Goal: Task Accomplishment & Management: Complete application form

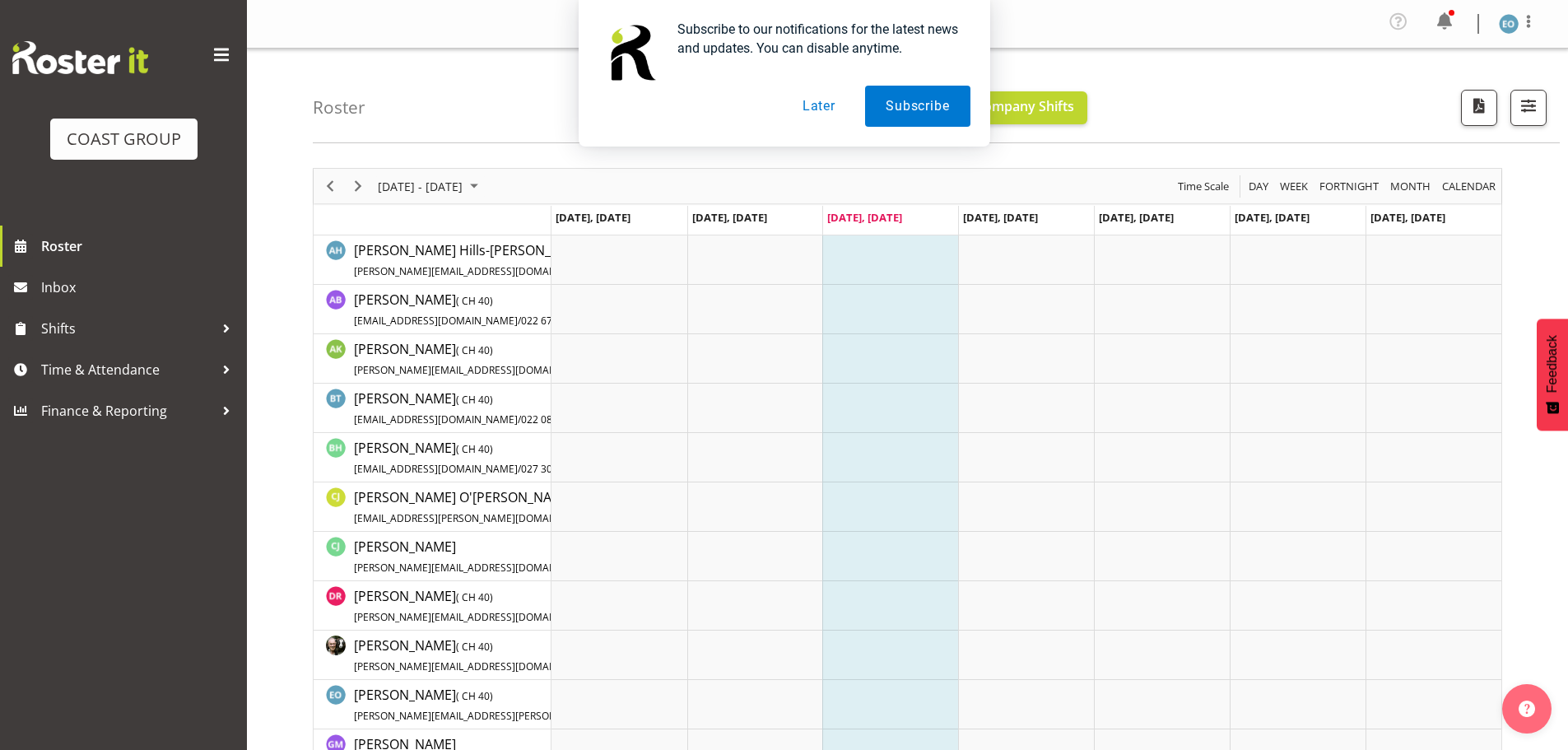
click at [826, 111] on button "Later" at bounding box center [818, 106] width 74 height 42
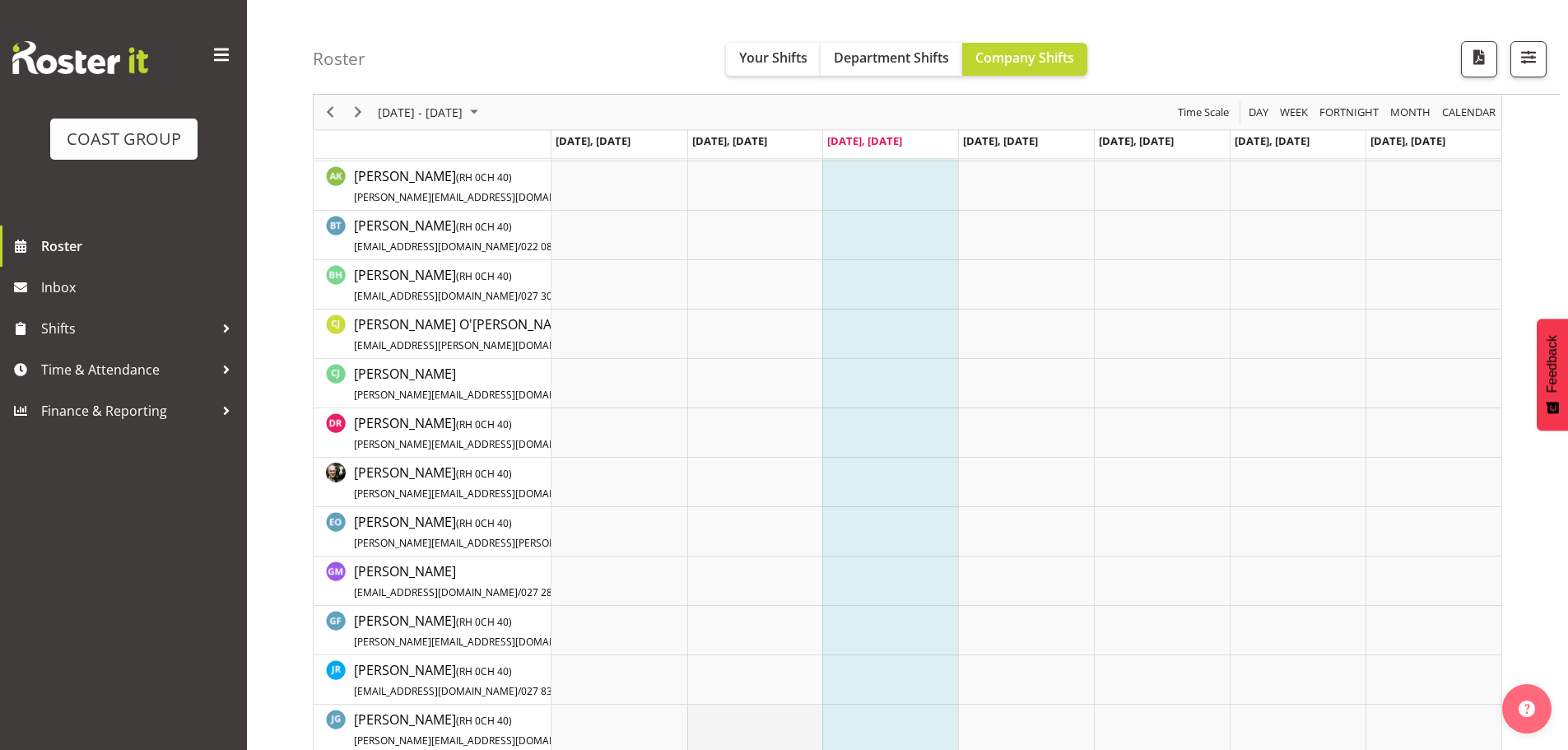
scroll to position [493, 0]
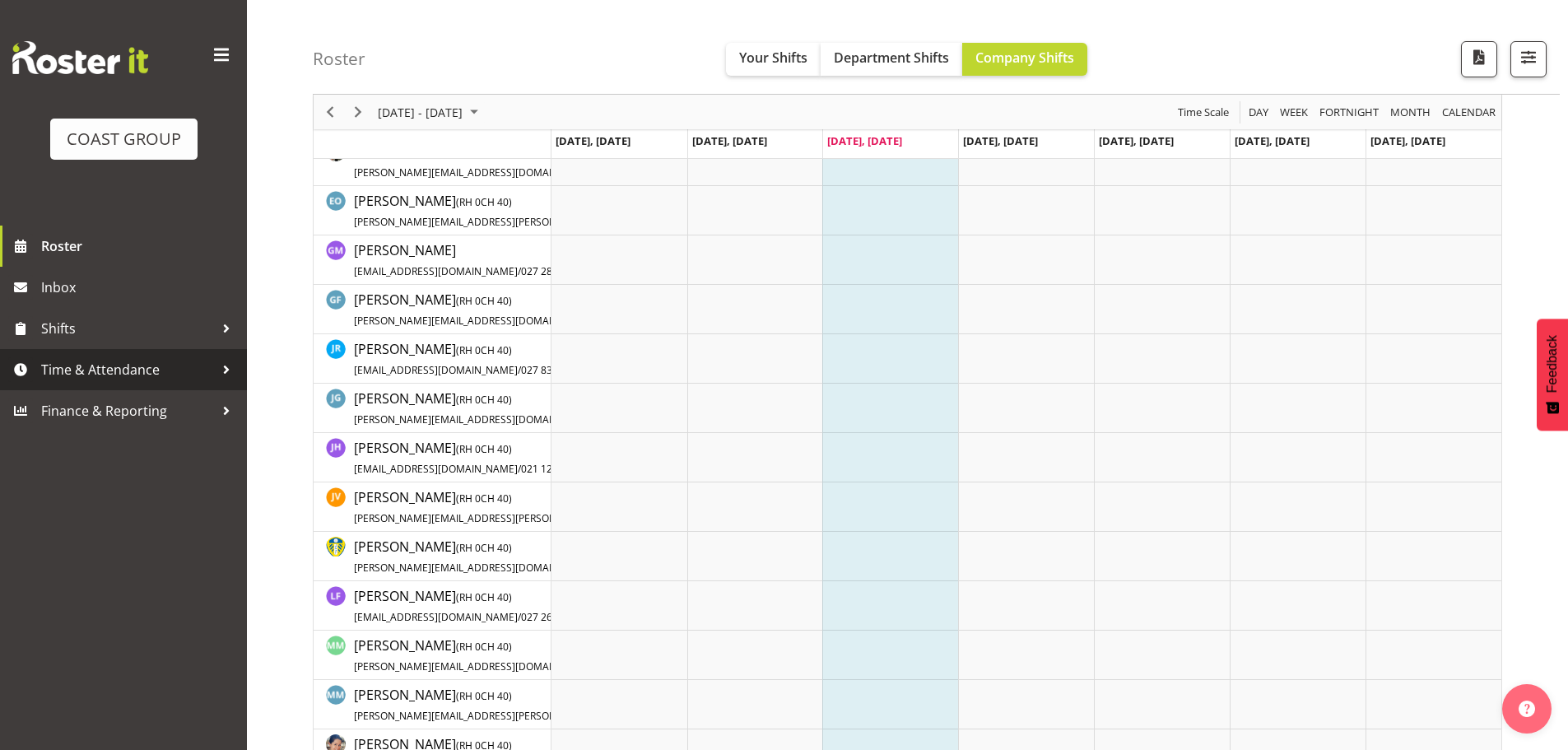
click at [141, 363] on span "Time & Attendance" at bounding box center [128, 370] width 172 height 25
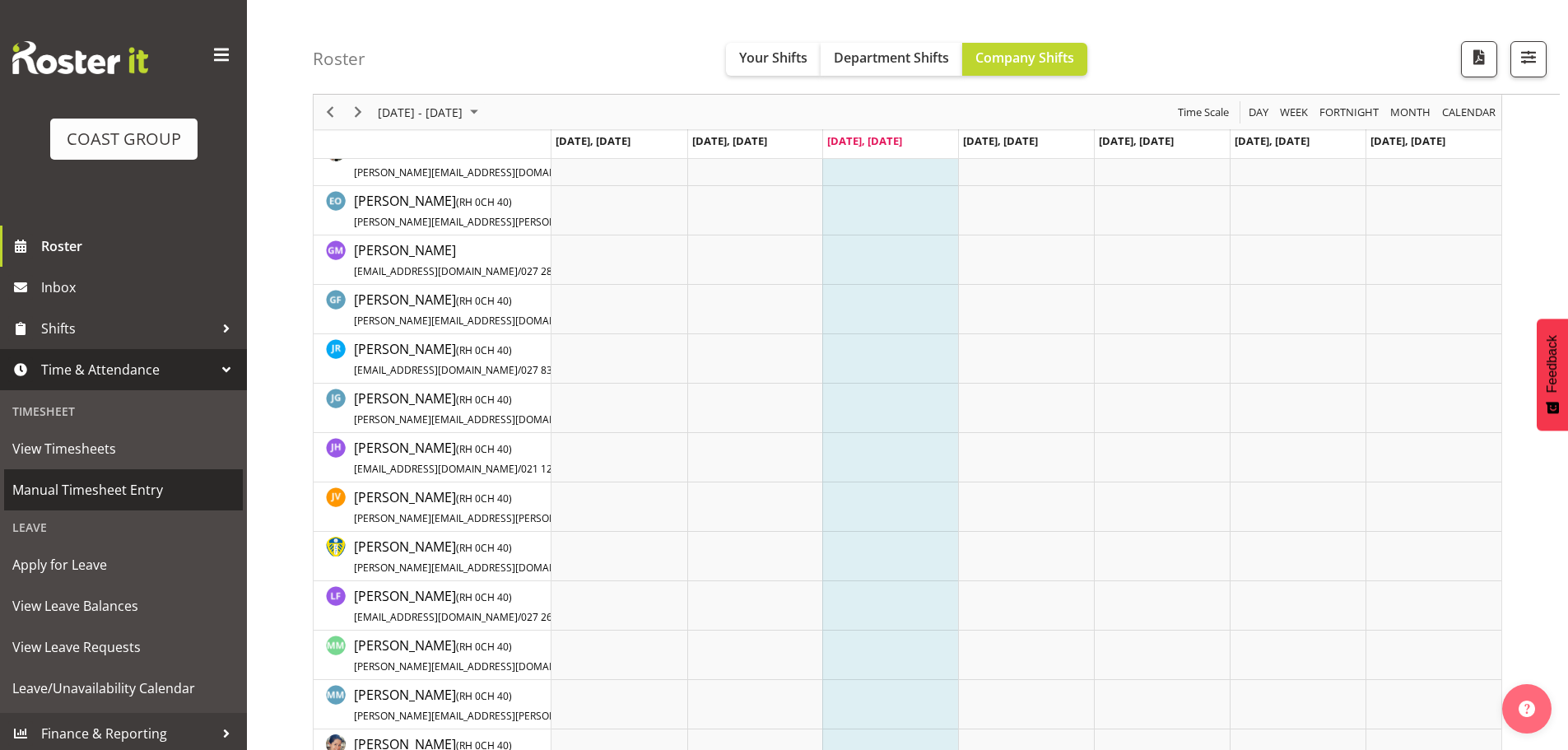
click at [117, 475] on link "Manual Timesheet Entry" at bounding box center [123, 490] width 239 height 42
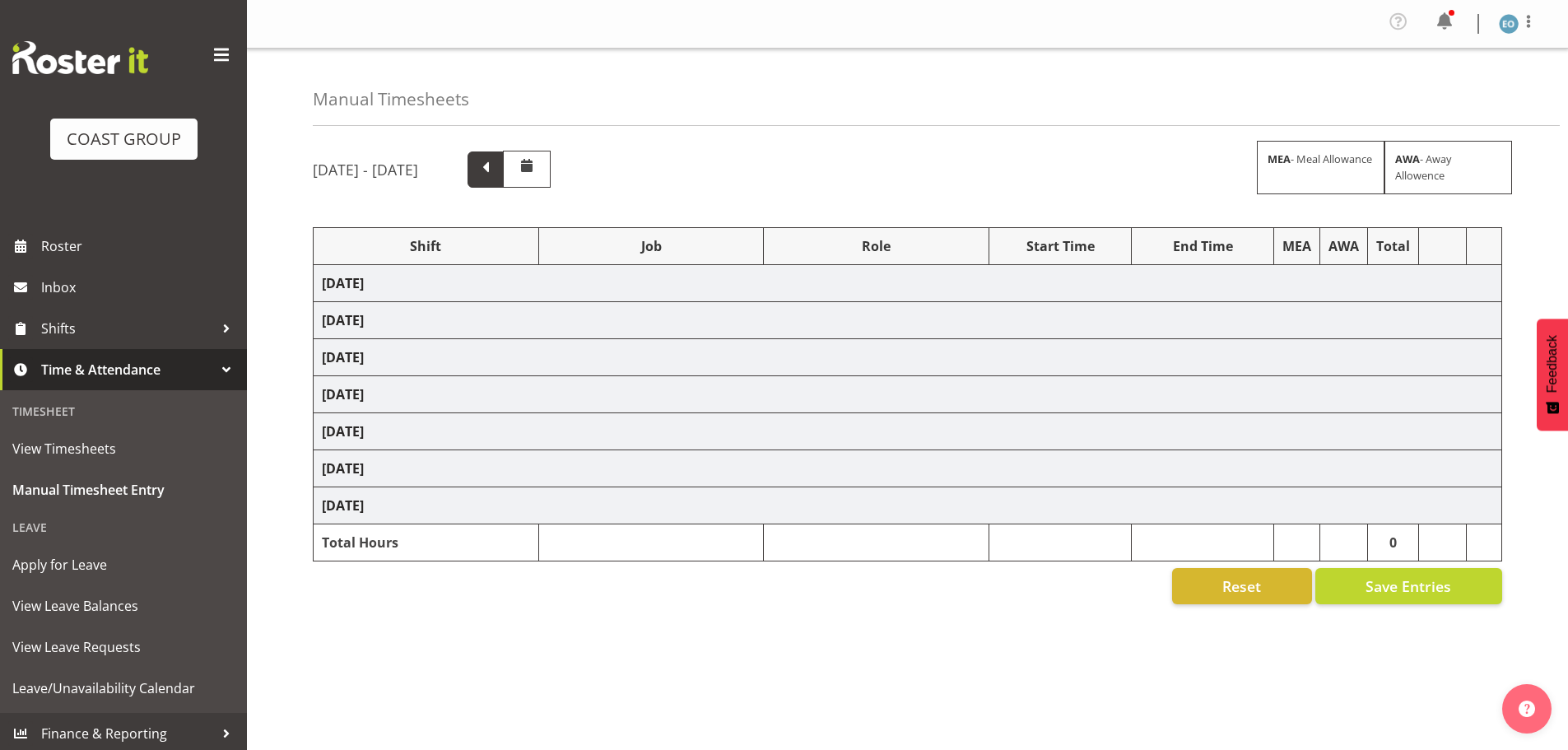
click at [496, 159] on span at bounding box center [485, 168] width 22 height 22
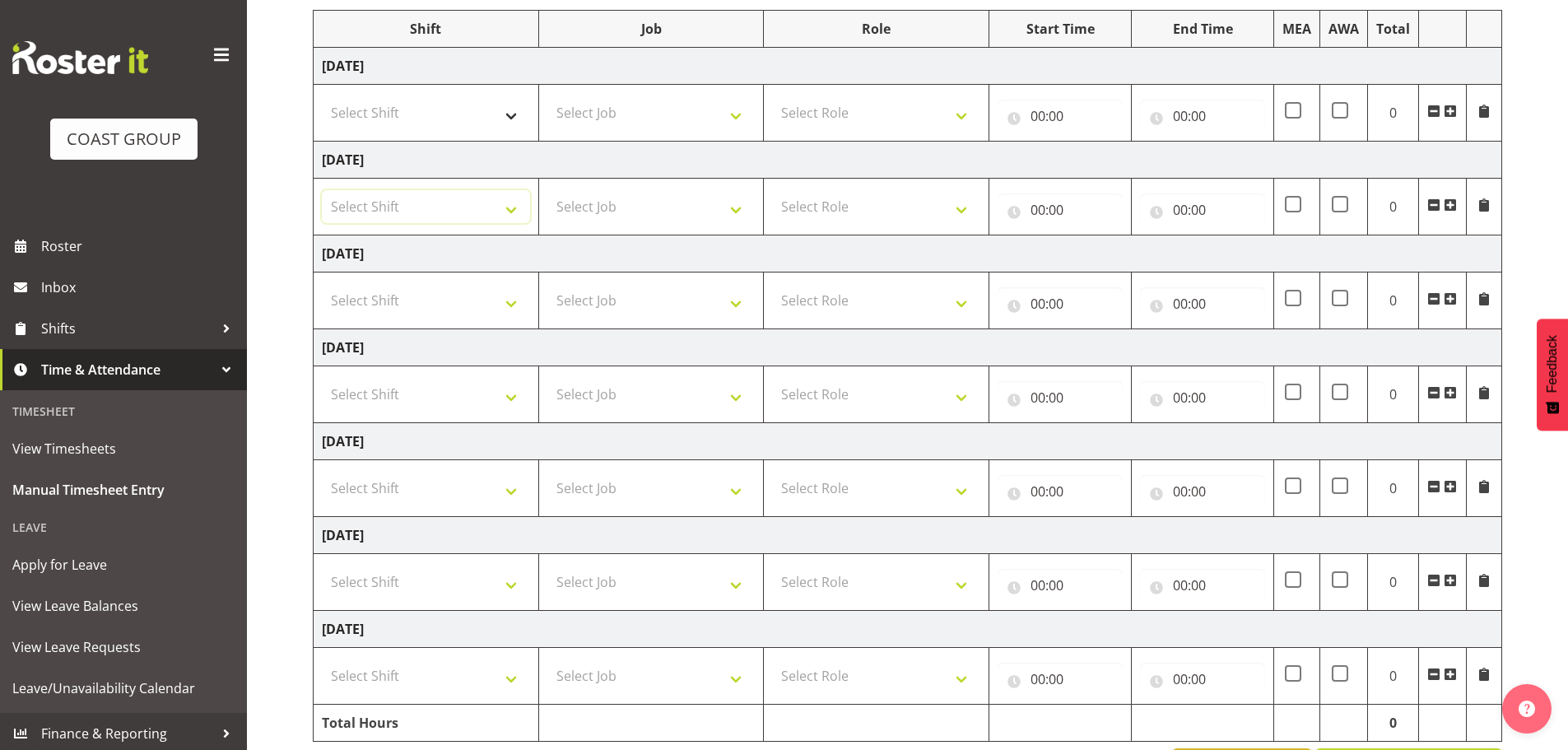
scroll to position [247, 0]
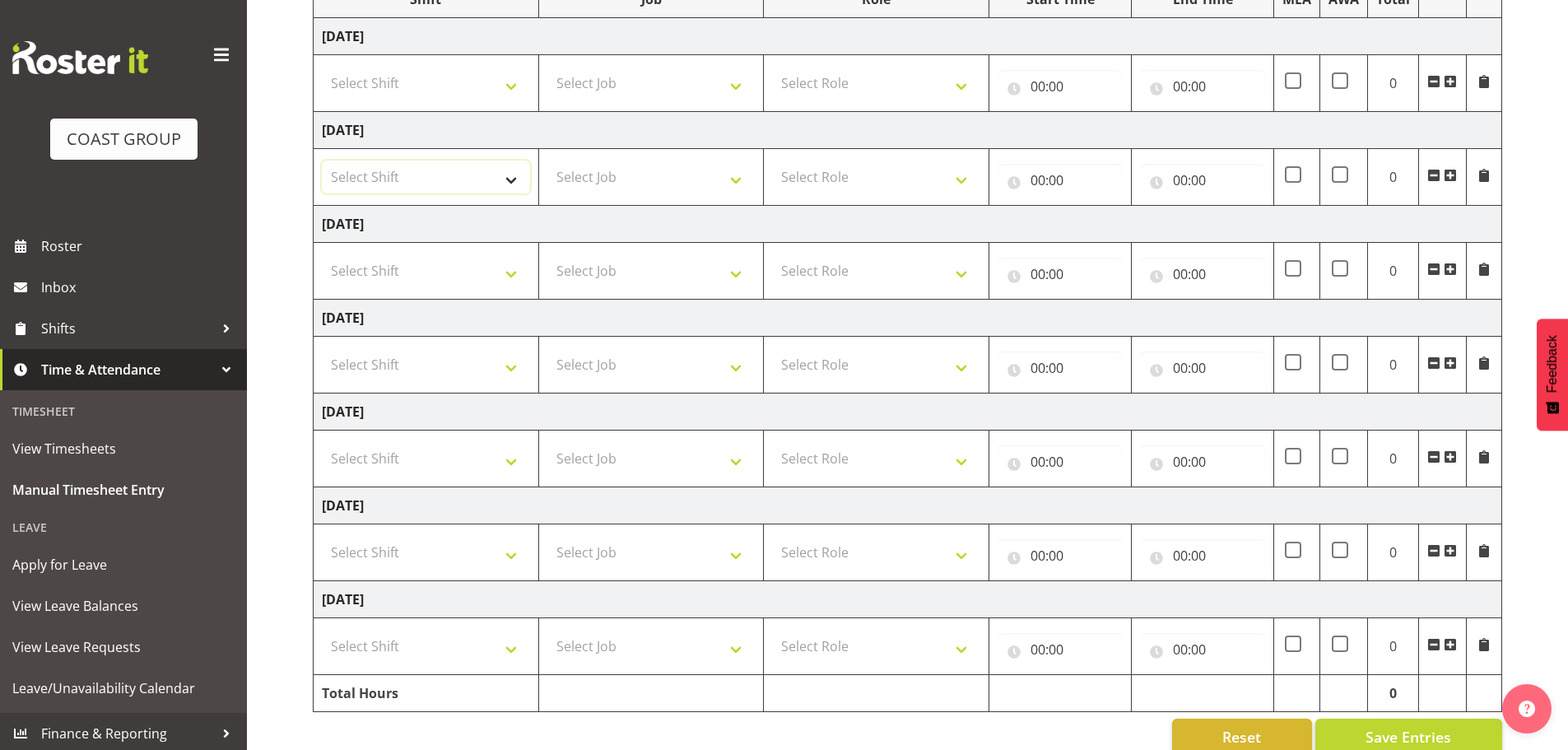
click at [483, 161] on select "Select Shift CHC SIGN ADMIN (LEAVE ALONE, DONT MAKE INACTIVE) DW CHC ARK WORK D…" at bounding box center [426, 176] width 208 height 33
click at [480, 97] on select "Select Shift CHC SIGN ADMIN (LEAVE ALONE, DONT MAKE INACTIVE) DW CHC ARK WORK D…" at bounding box center [426, 82] width 208 height 33
select select "62215"
click at [322, 66] on select "Select Shift CHC SIGN ADMIN (LEAVE ALONE, DONT MAKE INACTIVE) DW CHC ARK WORK D…" at bounding box center [426, 82] width 208 height 33
click at [450, 176] on select "Select Shift CHC SIGN ADMIN (LEAVE ALONE, DONT MAKE INACTIVE) DW CHC ARK WORK D…" at bounding box center [426, 176] width 208 height 33
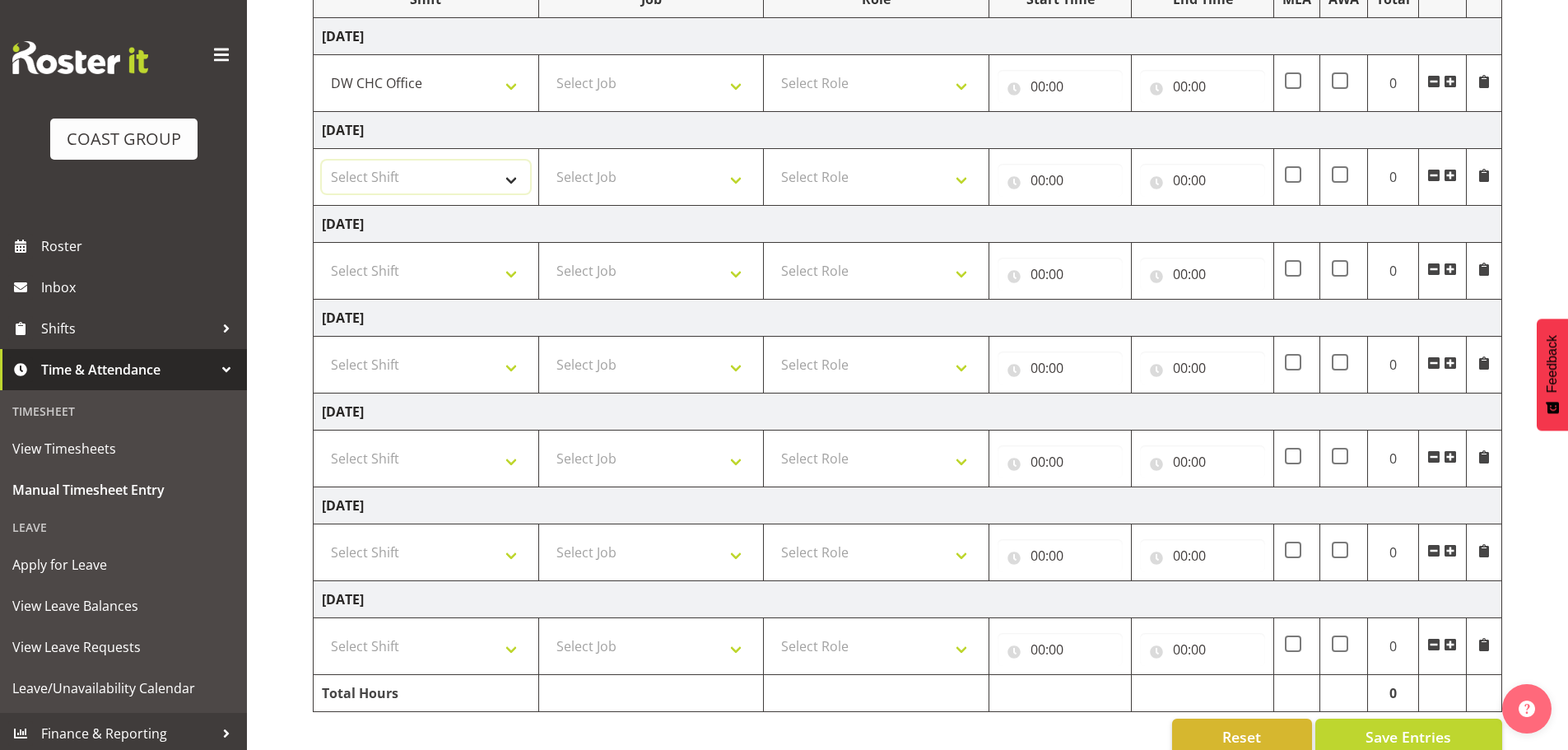
select select "62215"
click at [322, 161] on select "Select Shift CHC SIGN ADMIN (LEAVE ALONE, DONT MAKE INACTIVE) DW CHC ARK WORK D…" at bounding box center [426, 176] width 208 height 33
click at [431, 268] on select "Select Shift CHC SIGN ADMIN (LEAVE ALONE, DONT MAKE INACTIVE) DW CHC ARK WORK D…" at bounding box center [426, 270] width 208 height 33
select select "62215"
click at [322, 255] on select "Select Shift CHC SIGN ADMIN (LEAVE ALONE, DONT MAKE INACTIVE) DW CHC ARK WORK D…" at bounding box center [426, 270] width 208 height 33
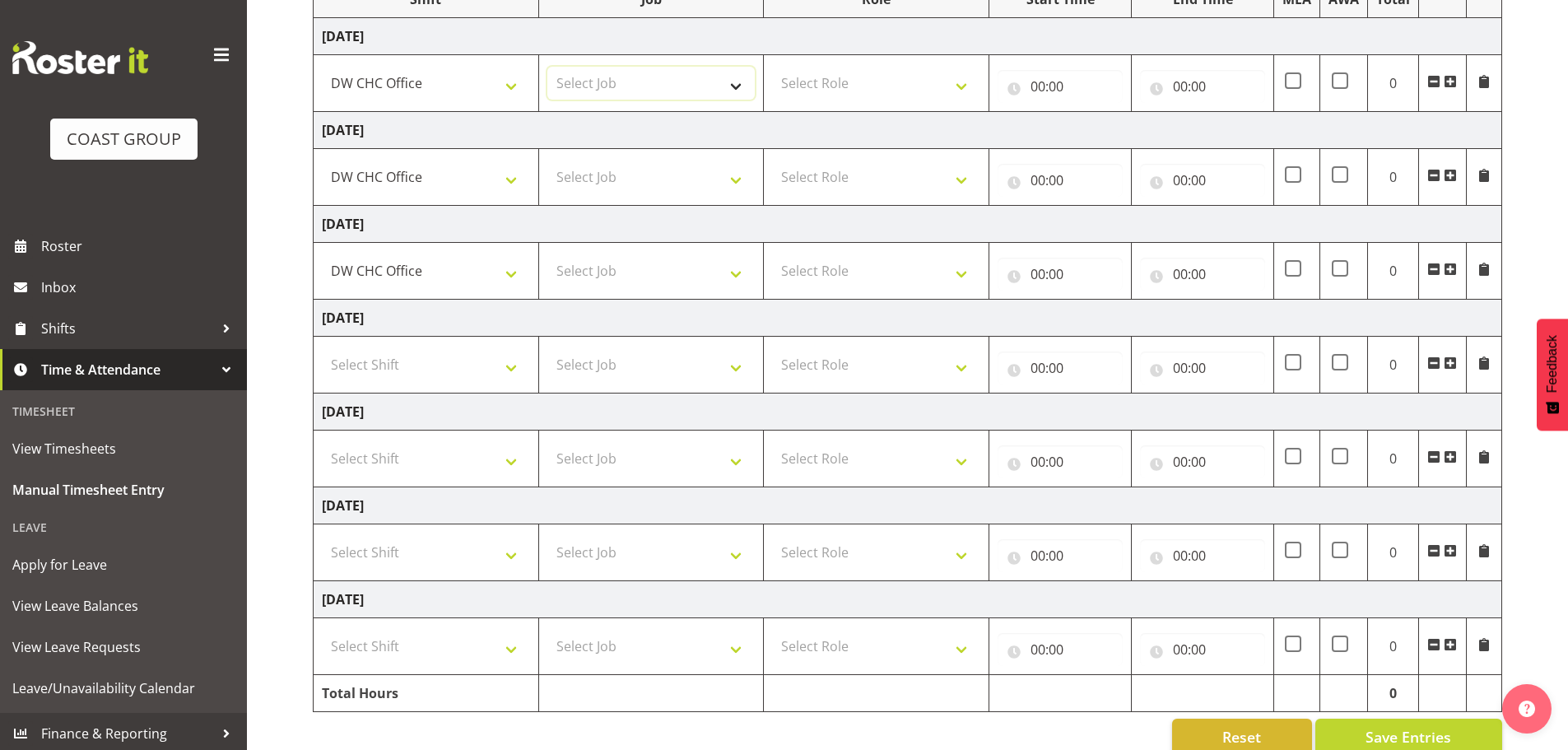
click at [600, 95] on select "Select Job 1 Carlton Events 1 Carlton Hamilton 1 Carlton Wellington 1 EHS WAREH…" at bounding box center [651, 82] width 208 height 33
select select "9476"
click at [547, 66] on select "Select Job 1 Carlton Events 1 Carlton Hamilton 1 Carlton Wellington 1 EHS WAREH…" at bounding box center [651, 82] width 208 height 33
click at [699, 167] on select "Select Job 1 Carlton Events 1 Carlton Hamilton 1 Carlton Wellington 1 EHS WAREH…" at bounding box center [651, 176] width 208 height 33
select select "9476"
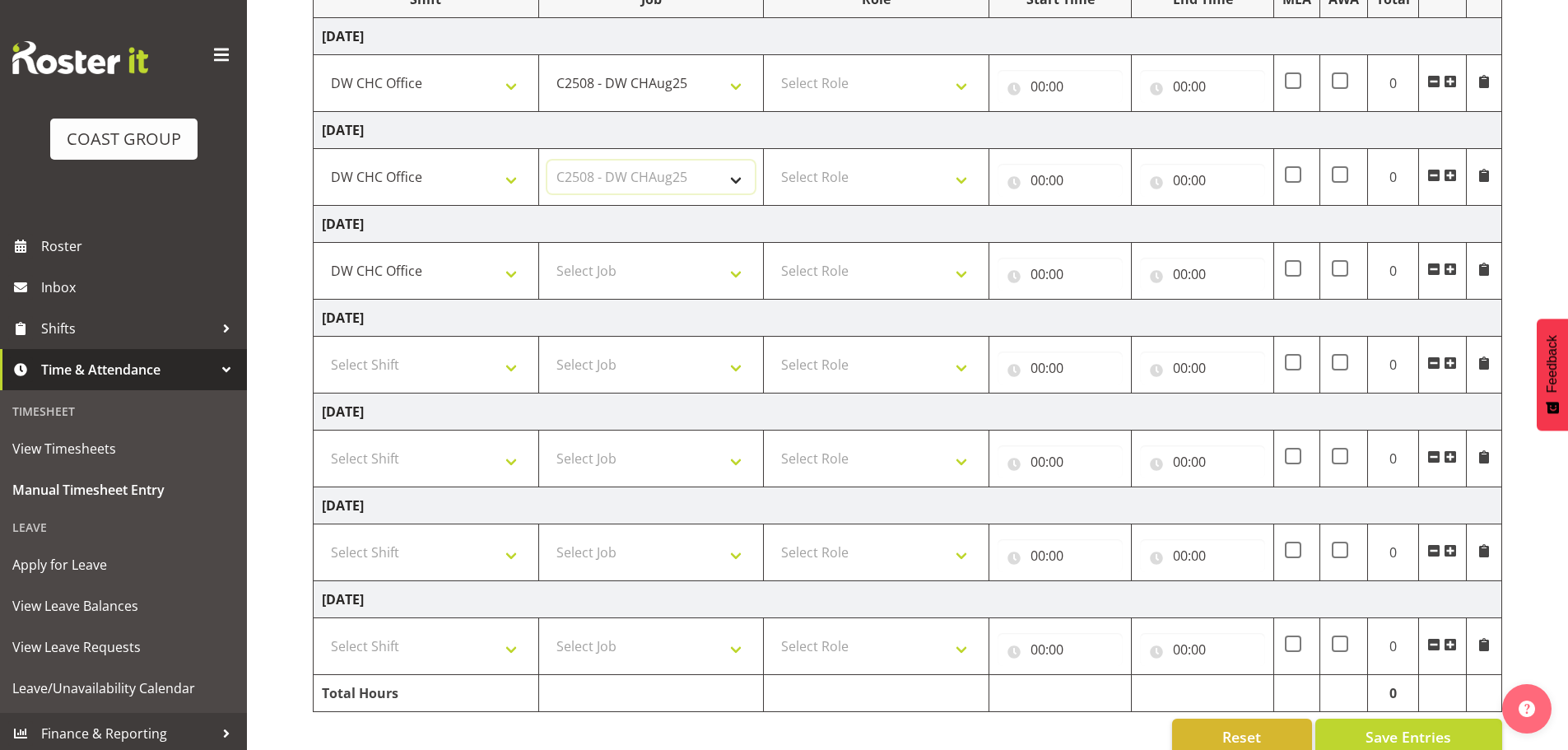
click at [547, 161] on select "Select Job 1 Carlton Events 1 Carlton Hamilton 1 Carlton Wellington 1 EHS WAREH…" at bounding box center [651, 176] width 208 height 33
click at [679, 267] on select "Select Job 1 Carlton Events 1 Carlton Hamilton 1 Carlton Wellington 1 EHS WAREH…" at bounding box center [651, 270] width 208 height 33
select select "9476"
click at [547, 255] on select "Select Job 1 Carlton Events 1 Carlton Hamilton 1 Carlton Wellington 1 EHS WAREH…" at bounding box center [651, 270] width 208 height 33
drag, startPoint x: 902, startPoint y: 84, endPoint x: 892, endPoint y: 97, distance: 16.4
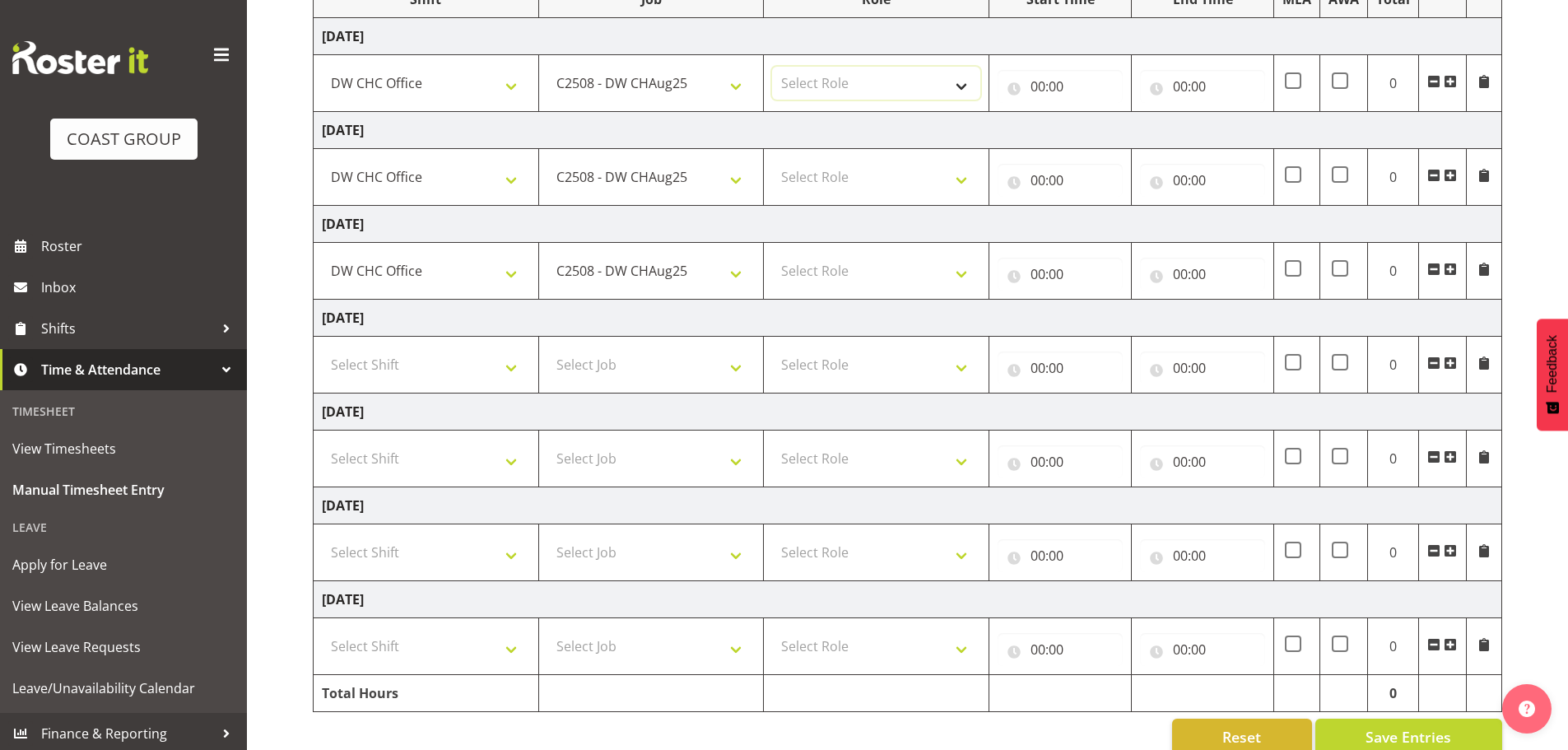
click at [902, 84] on select "Select Role MANUFACTURE Manufacture" at bounding box center [876, 82] width 208 height 33
select select "218"
click at [772, 66] on select "Select Role MANUFACTURE Manufacture" at bounding box center [876, 82] width 208 height 33
click at [868, 159] on td "Select Role MANUFACTURE Manufacture" at bounding box center [877, 176] width 226 height 56
drag, startPoint x: 865, startPoint y: 174, endPoint x: 864, endPoint y: 188, distance: 14.0
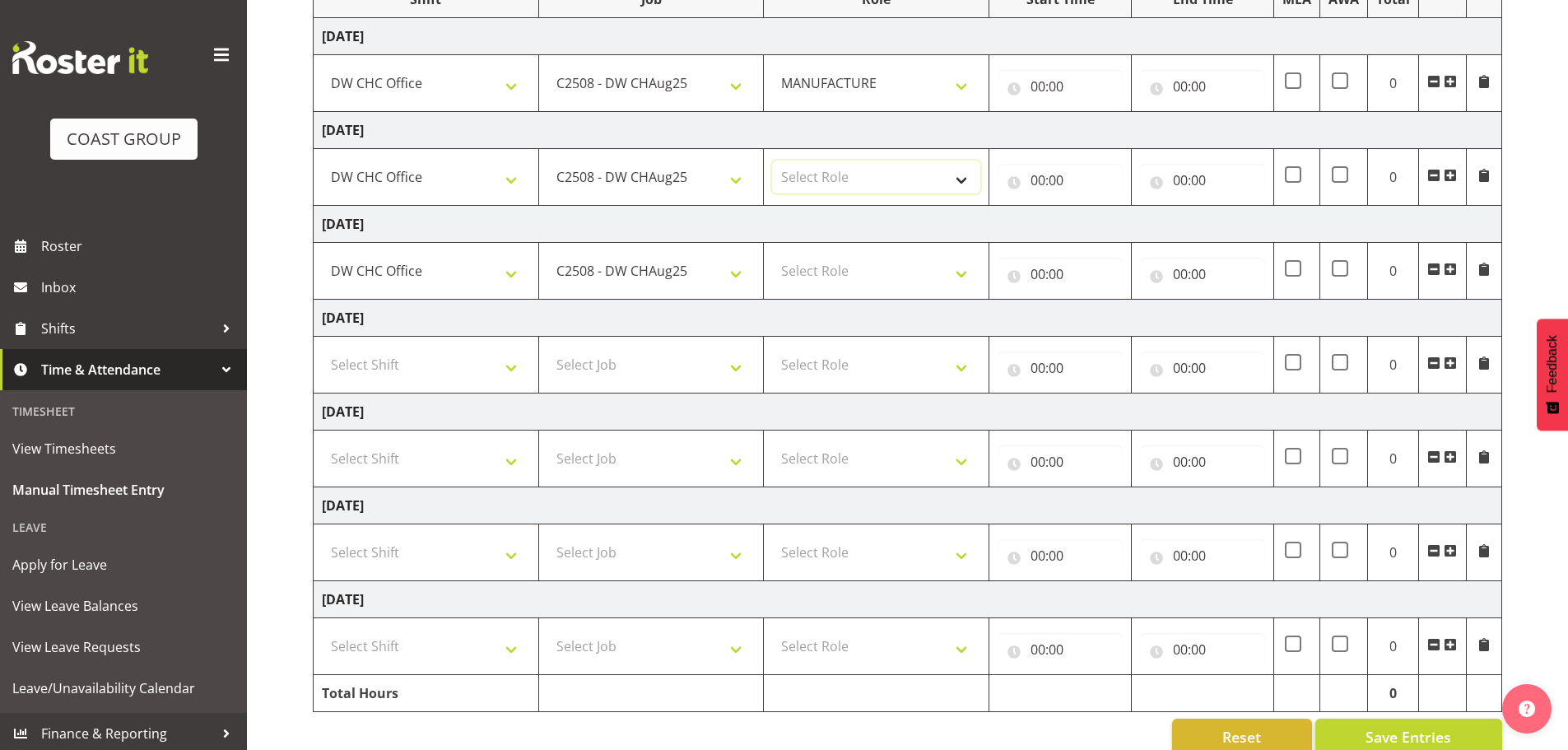
click at [865, 174] on select "Select Role MANUFACTURE Manufacture" at bounding box center [876, 176] width 208 height 33
select select "218"
click at [772, 161] on select "Select Role MANUFACTURE Manufacture" at bounding box center [876, 176] width 208 height 33
click at [855, 241] on td "Friday 29th August 2025" at bounding box center [908, 224] width 1189 height 37
click at [854, 272] on select "Select Role MANUFACTURE Manufacture" at bounding box center [876, 270] width 208 height 33
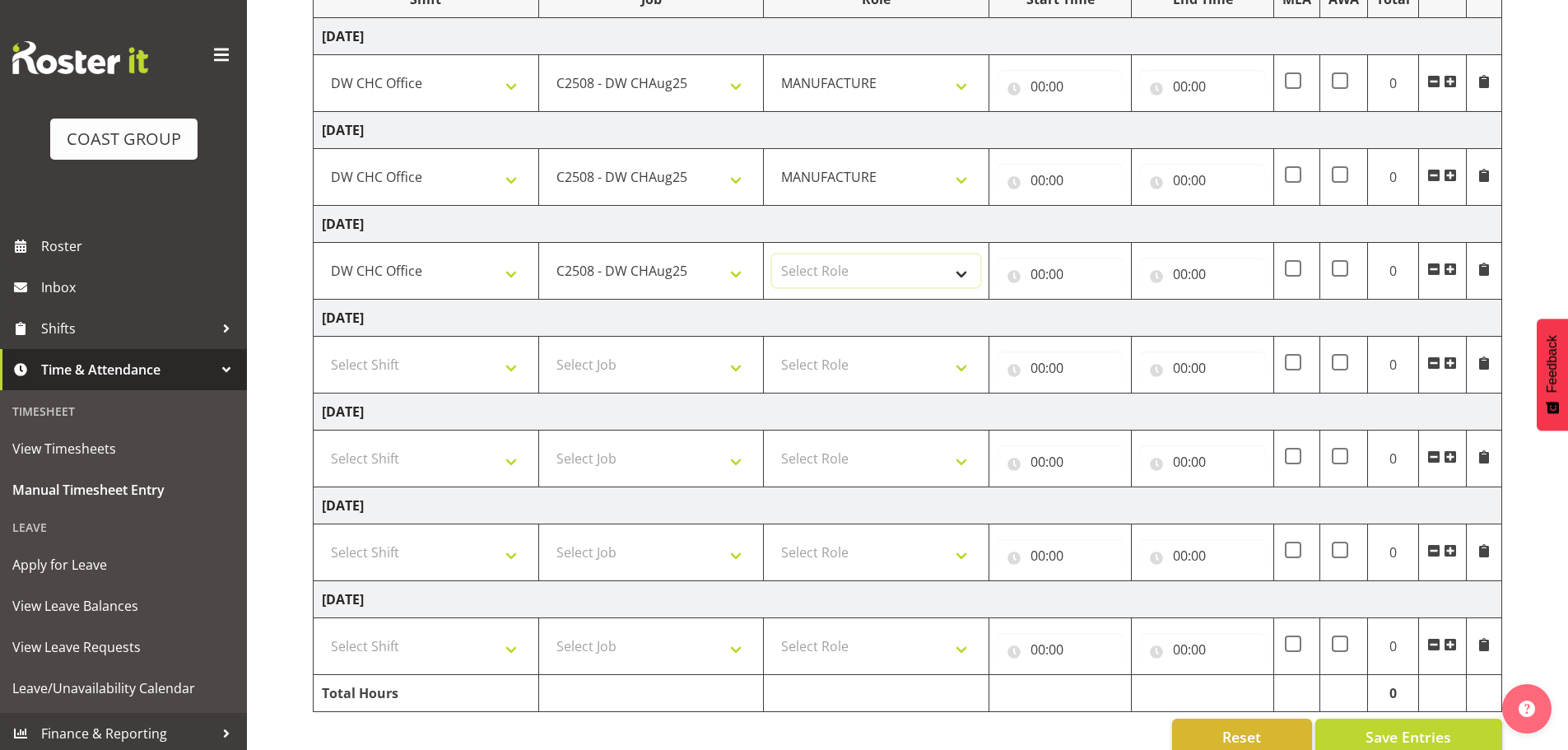
select select "218"
click at [772, 255] on select "Select Role MANUFACTURE Manufacture" at bounding box center [876, 270] width 208 height 33
click at [1036, 86] on input "00:00" at bounding box center [1060, 86] width 125 height 33
drag, startPoint x: 1110, startPoint y: 128, endPoint x: 1117, endPoint y: 136, distance: 10.6
click at [1110, 128] on select "00 01 02 03 04 05 06 07 08 09 10 11 12 13 14 15 16 17 18 19 20 21 22 23" at bounding box center [1109, 129] width 37 height 33
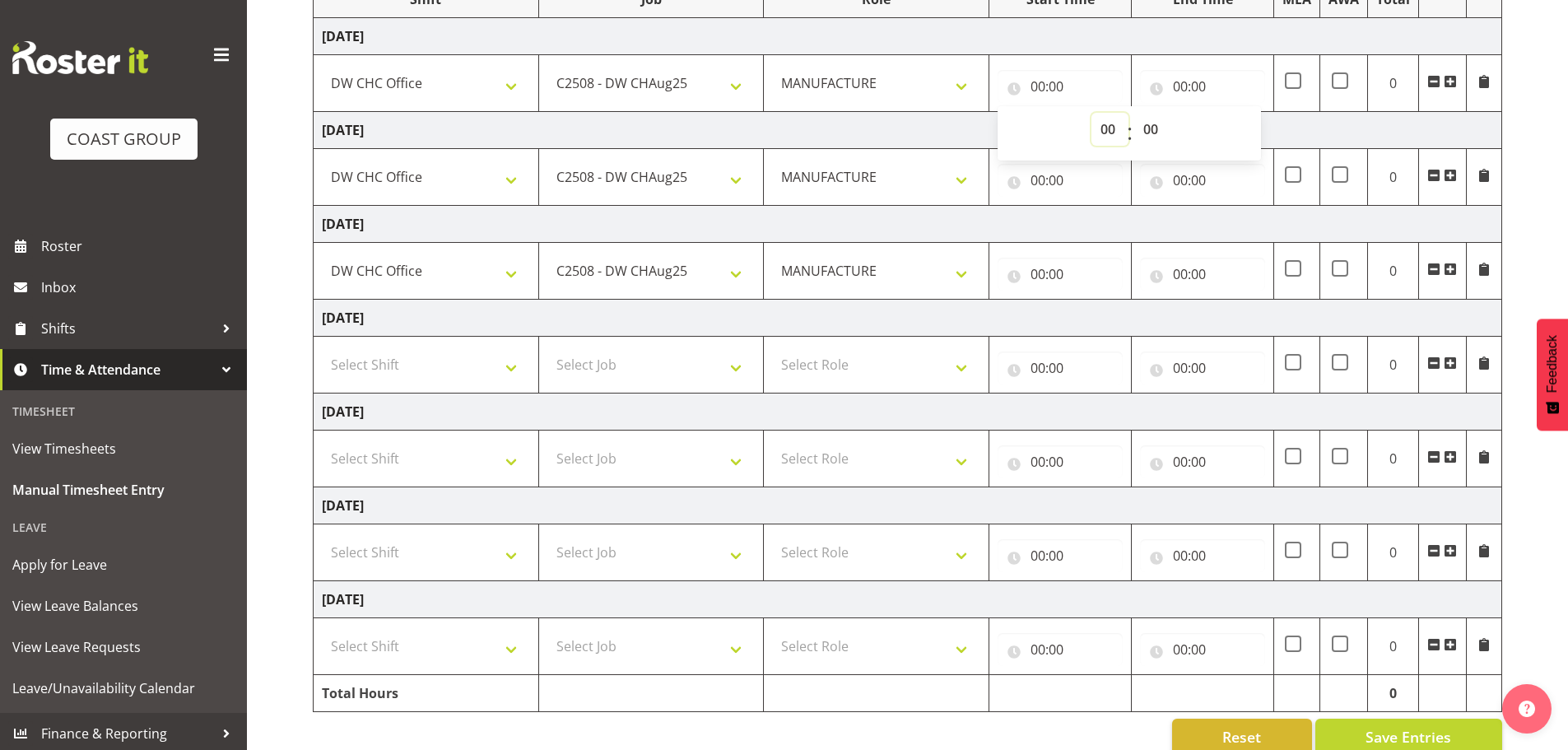
select select "7"
click at [1092, 113] on select "00 01 02 03 04 05 06 07 08 09 10 11 12 13 14 15 16 17 18 19 20 21 22 23" at bounding box center [1109, 129] width 37 height 33
type input "07:00"
click at [1180, 55] on td "00:00 00 01 02 03 04 05 06 07 08 09 10 11 12 13 14 15 16 17 18 19 20 21 22 23 :…" at bounding box center [1202, 83] width 143 height 56
click at [1183, 72] on div "00:00 00 01 02 03 04 05 06 07 08 09 10 11 12 13 14 15 16 17 18 19 20 21 22 23 :…" at bounding box center [1202, 83] width 125 height 40
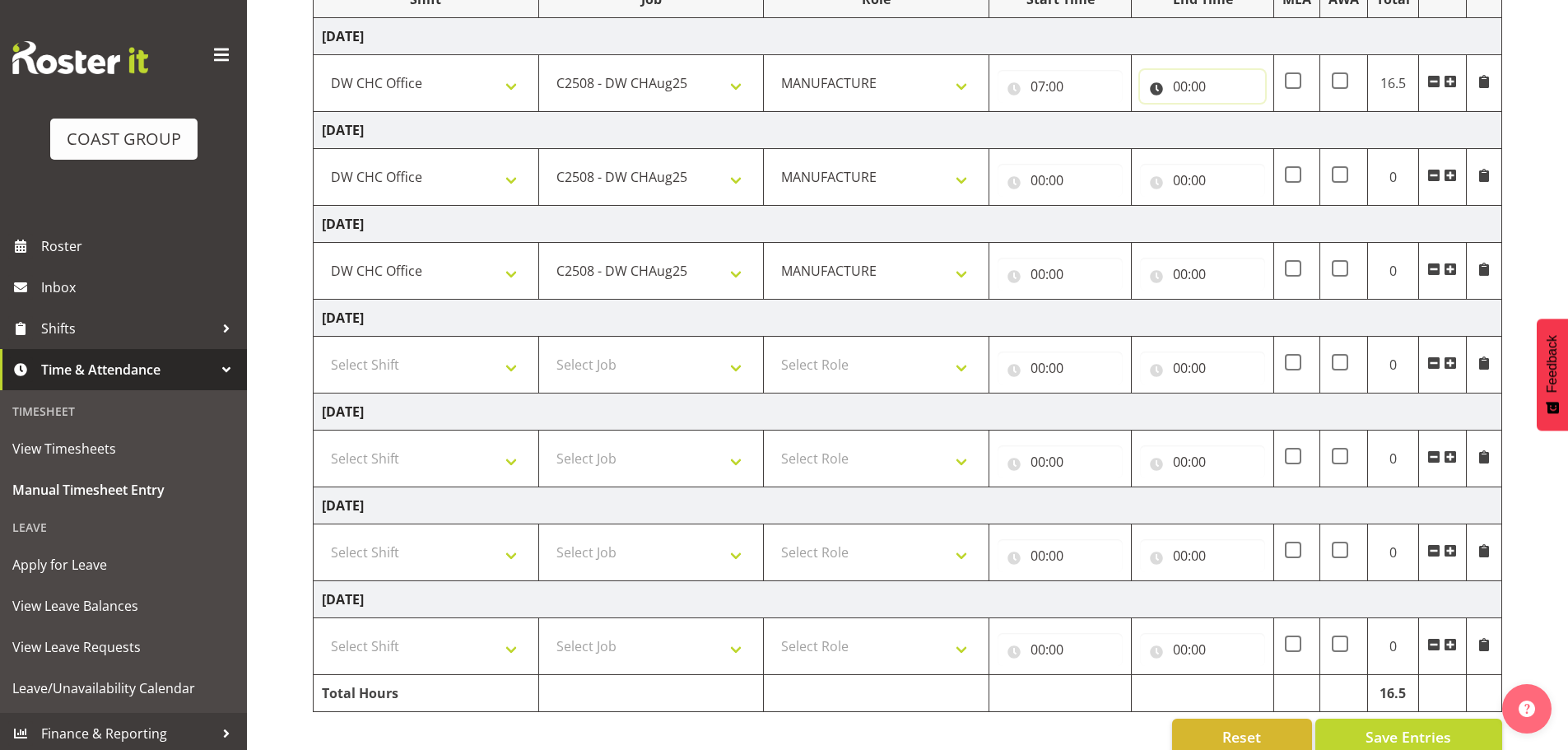
drag, startPoint x: 1184, startPoint y: 78, endPoint x: 1187, endPoint y: 88, distance: 10.4
click at [1184, 80] on input "00:00" at bounding box center [1202, 86] width 125 height 33
click at [1239, 127] on select "00 01 02 03 04 05 06 07 08 09 10 11 12 13 14 15 16 17 18 19 20 21 22 23" at bounding box center [1251, 129] width 37 height 33
select select "16"
click at [1233, 113] on select "00 01 02 03 04 05 06 07 08 09 10 11 12 13 14 15 16 17 18 19 20 21 22 23" at bounding box center [1251, 129] width 37 height 33
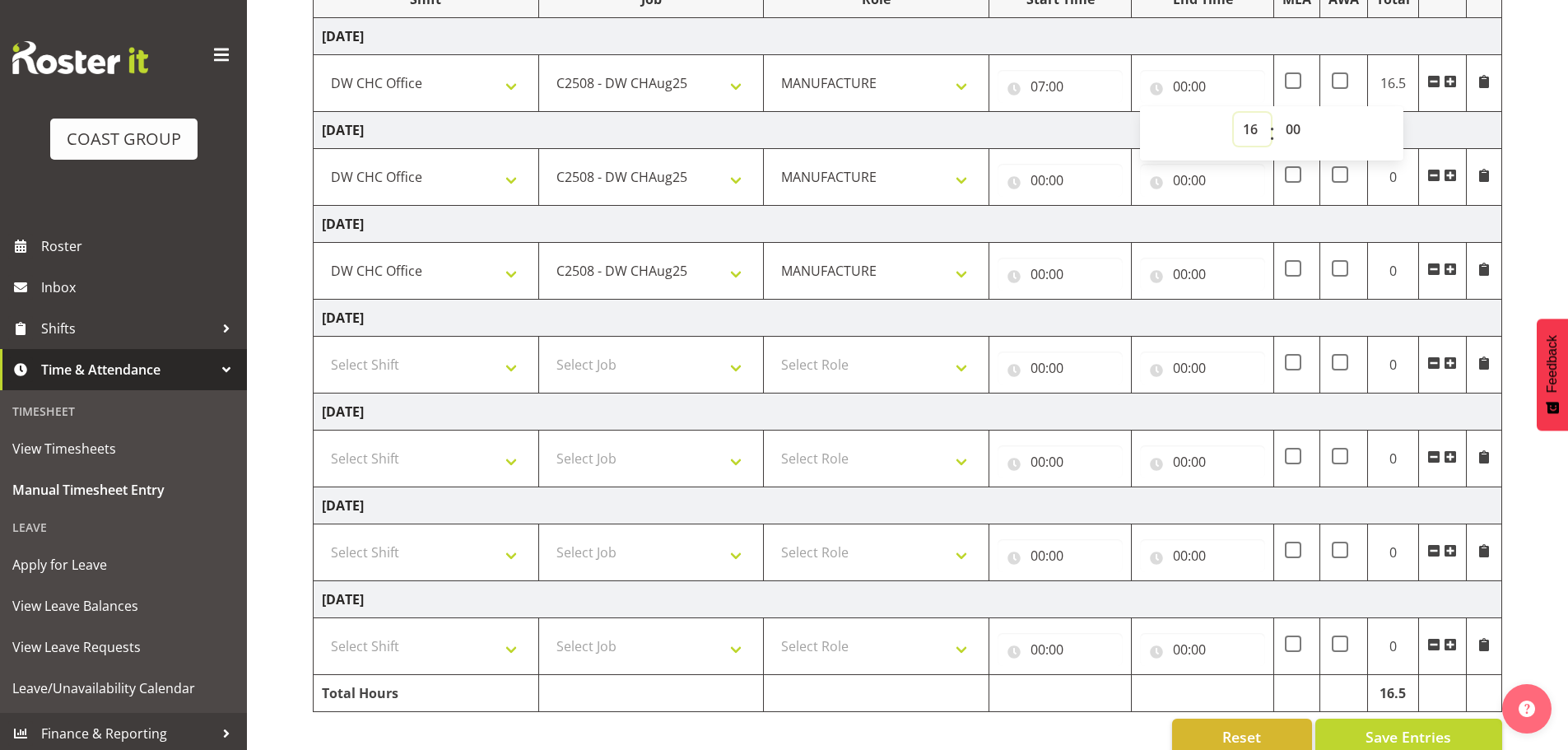
type input "16:00"
click at [1306, 123] on select "00 01 02 03 04 05 06 07 08 09 10 11 12 13 14 15 16 17 18 19 20 21 22 23 24 25 2…" at bounding box center [1295, 129] width 37 height 33
click at [1306, 640] on td at bounding box center [1296, 646] width 47 height 56
click at [1188, 66] on div "16:00 00 01 02 03 04 05 06 07 08 09 10 11 12 13 14 15 16 17 18 19 20 21 22 23 :…" at bounding box center [1202, 83] width 125 height 40
click at [1198, 83] on input "16:00" at bounding box center [1202, 86] width 125 height 33
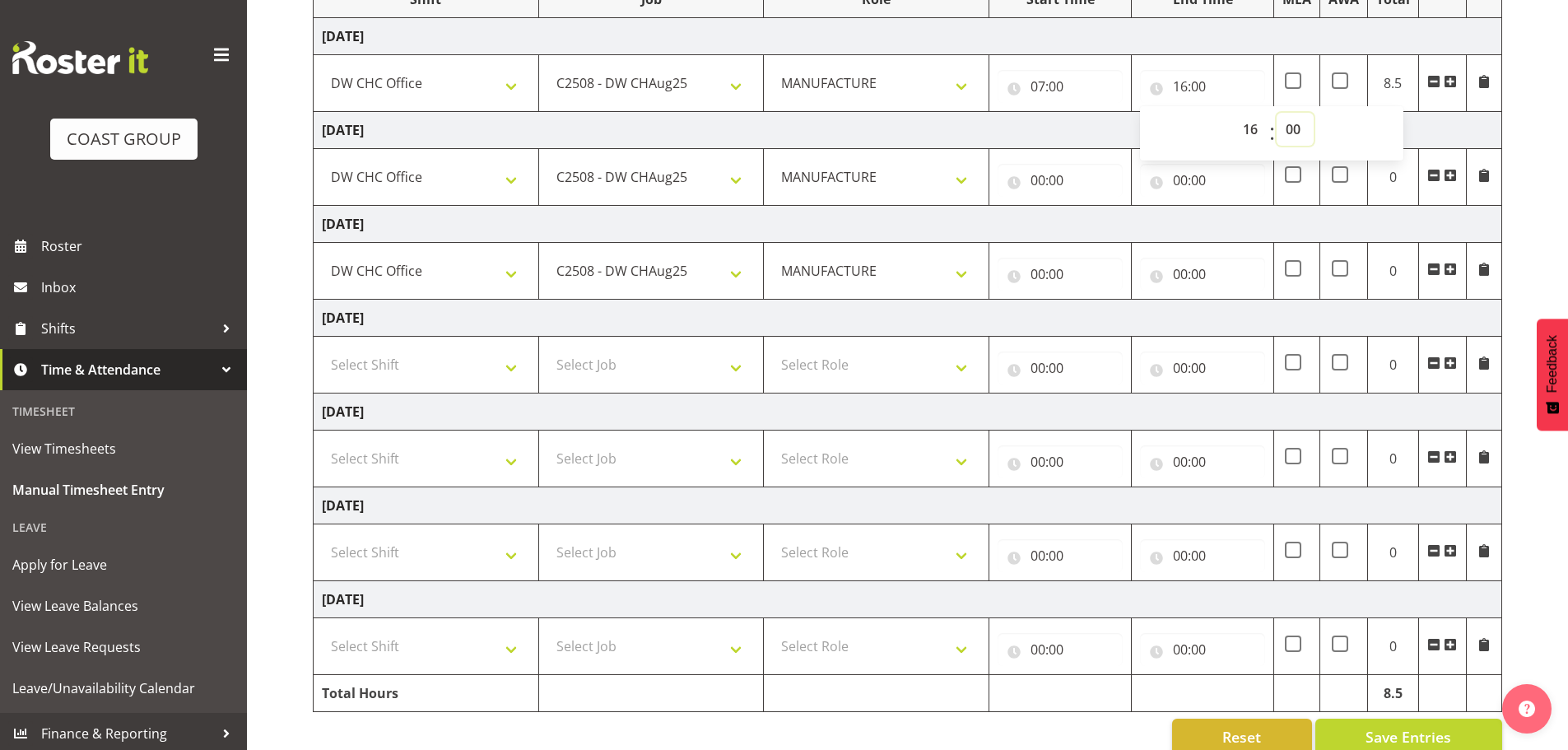
click at [1301, 124] on select "00 01 02 03 04 05 06 07 08 09 10 11 12 13 14 15 16 17 18 19 20 21 22 23 24 25 2…" at bounding box center [1295, 129] width 37 height 33
select select "30"
click at [1277, 113] on select "00 01 02 03 04 05 06 07 08 09 10 11 12 13 14 15 16 17 18 19 20 21 22 23 24 25 2…" at bounding box center [1295, 129] width 37 height 33
type input "16:30"
click at [1058, 181] on input "00:00" at bounding box center [1060, 179] width 125 height 33
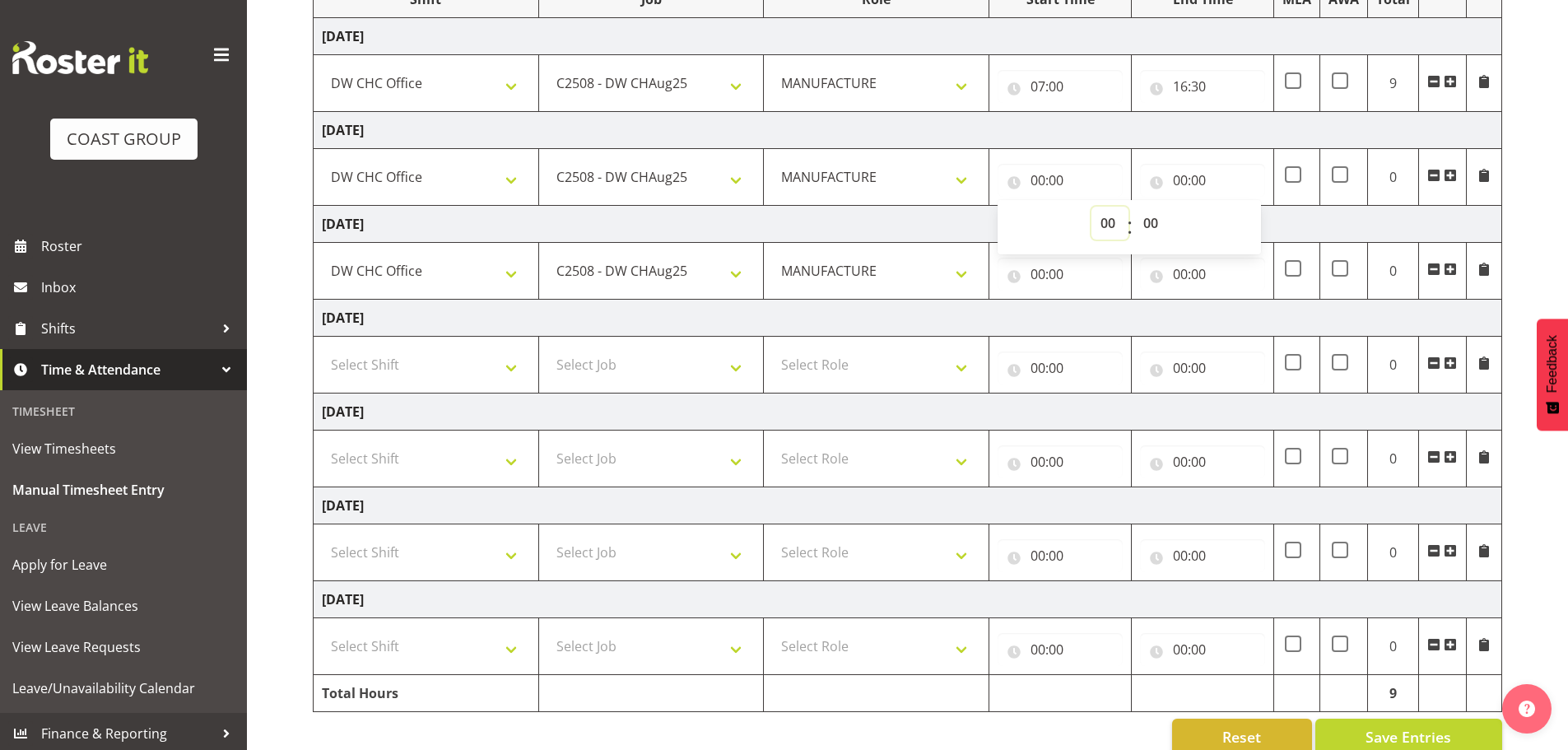
click at [1111, 229] on select "00 01 02 03 04 05 06 07 08 09 10 11 12 13 14 15 16 17 18 19 20 21 22 23" at bounding box center [1109, 223] width 37 height 33
select select "7"
click at [1092, 207] on select "00 01 02 03 04 05 06 07 08 09 10 11 12 13 14 15 16 17 18 19 20 21 22 23" at bounding box center [1109, 223] width 37 height 33
type input "07:00"
click at [1192, 169] on input "00:00" at bounding box center [1202, 179] width 125 height 33
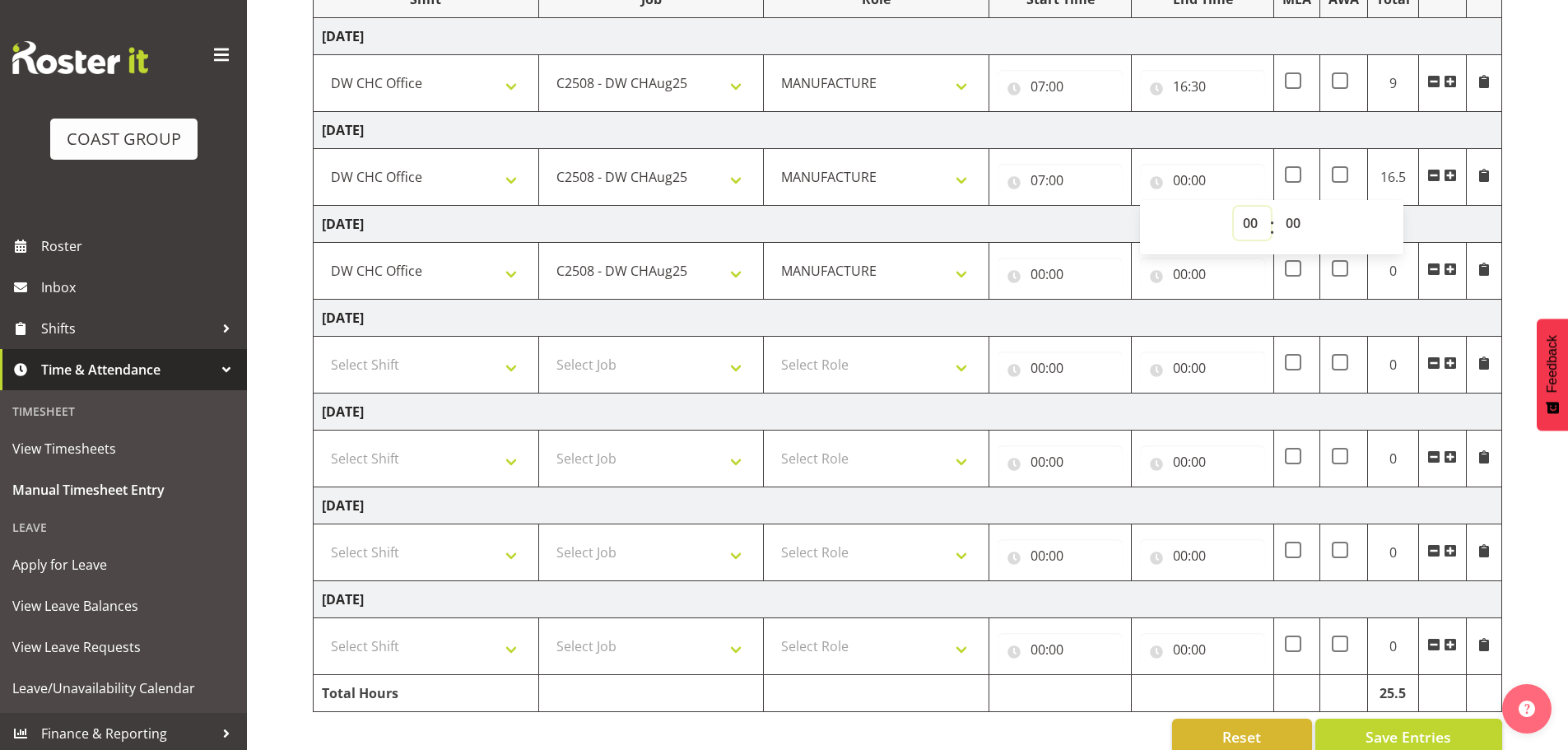
click at [1238, 220] on select "00 01 02 03 04 05 06 07 08 09 10 11 12 13 14 15 16 17 18 19 20 21 22 23" at bounding box center [1251, 223] width 37 height 33
select select "16"
click at [1233, 207] on select "00 01 02 03 04 05 06 07 08 09 10 11 12 13 14 15 16 17 18 19 20 21 22 23" at bounding box center [1251, 223] width 37 height 33
type input "16:00"
click at [1293, 216] on select "00 01 02 03 04 05 06 07 08 09 10 11 12 13 14 15 16 17 18 19 20 21 22 23 24 25 2…" at bounding box center [1295, 223] width 37 height 33
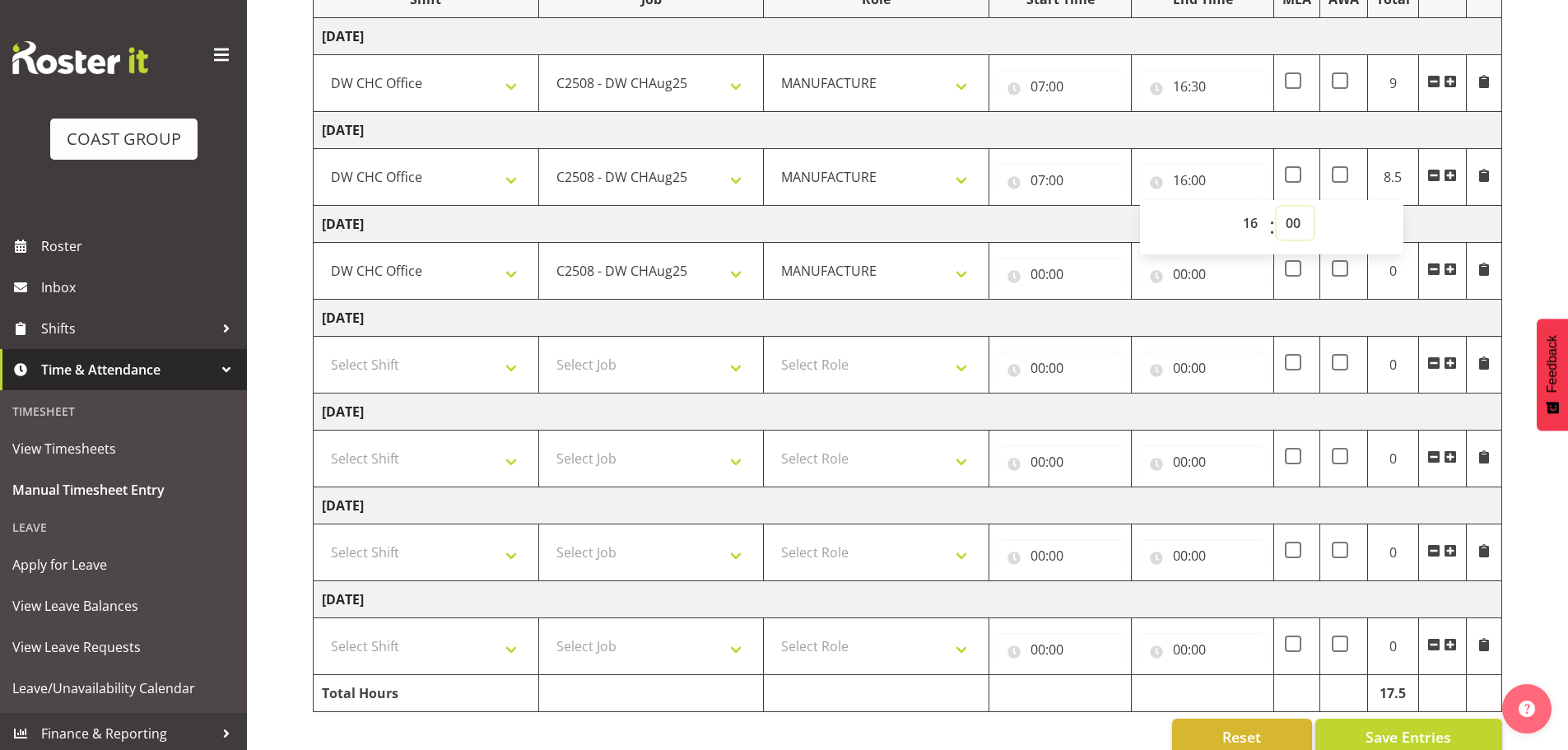
scroll to position [276, 0]
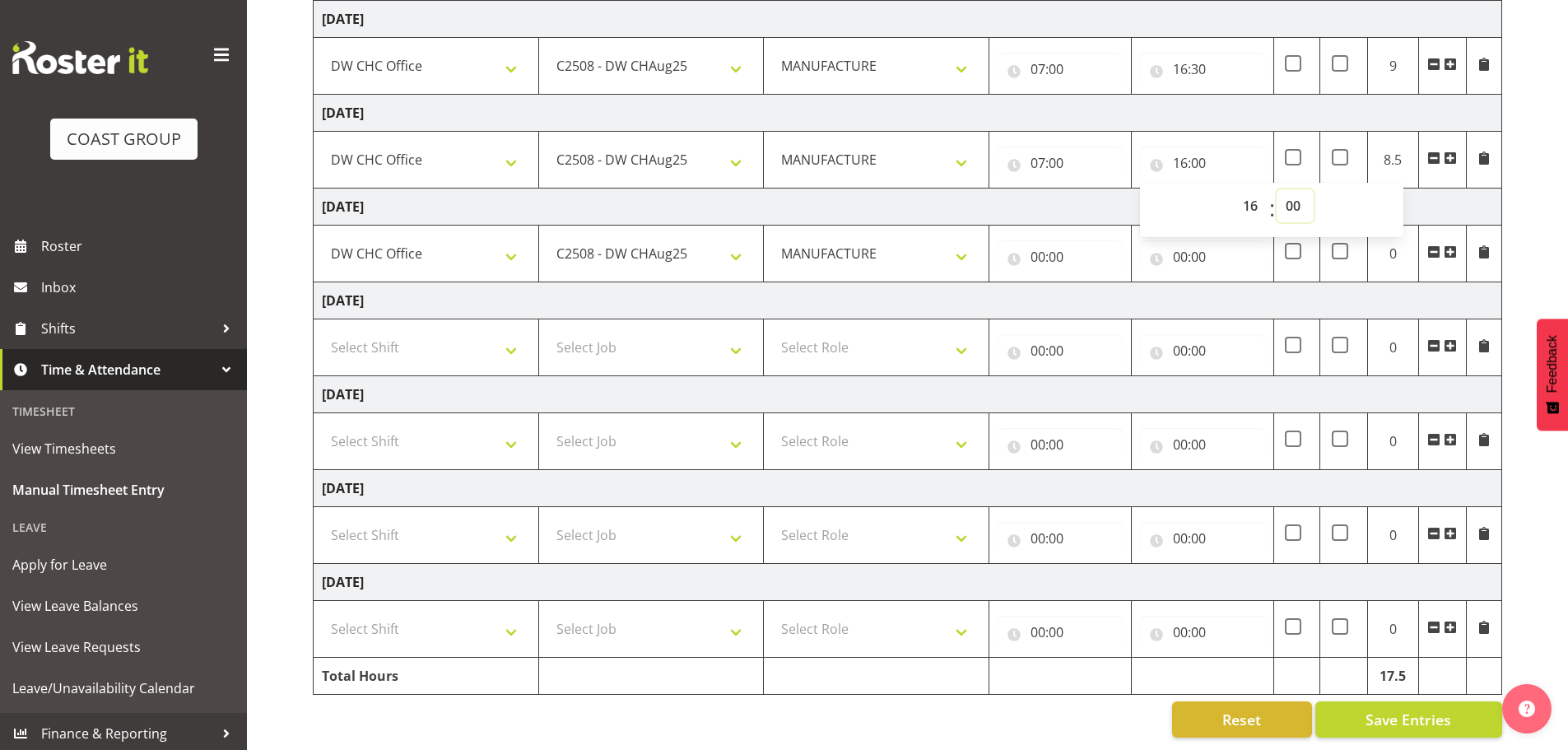
click at [1284, 189] on select "00 01 02 03 04 05 06 07 08 09 10 11 12 13 14 15 16 17 18 19 20 21 22 23 24 25 2…" at bounding box center [1295, 205] width 37 height 33
select select "30"
click at [1277, 189] on select "00 01 02 03 04 05 06 07 08 09 10 11 12 13 14 15 16 17 18 19 20 21 22 23 24 25 2…" at bounding box center [1295, 205] width 37 height 33
type input "16:30"
click at [1043, 241] on input "00:00" at bounding box center [1060, 257] width 125 height 33
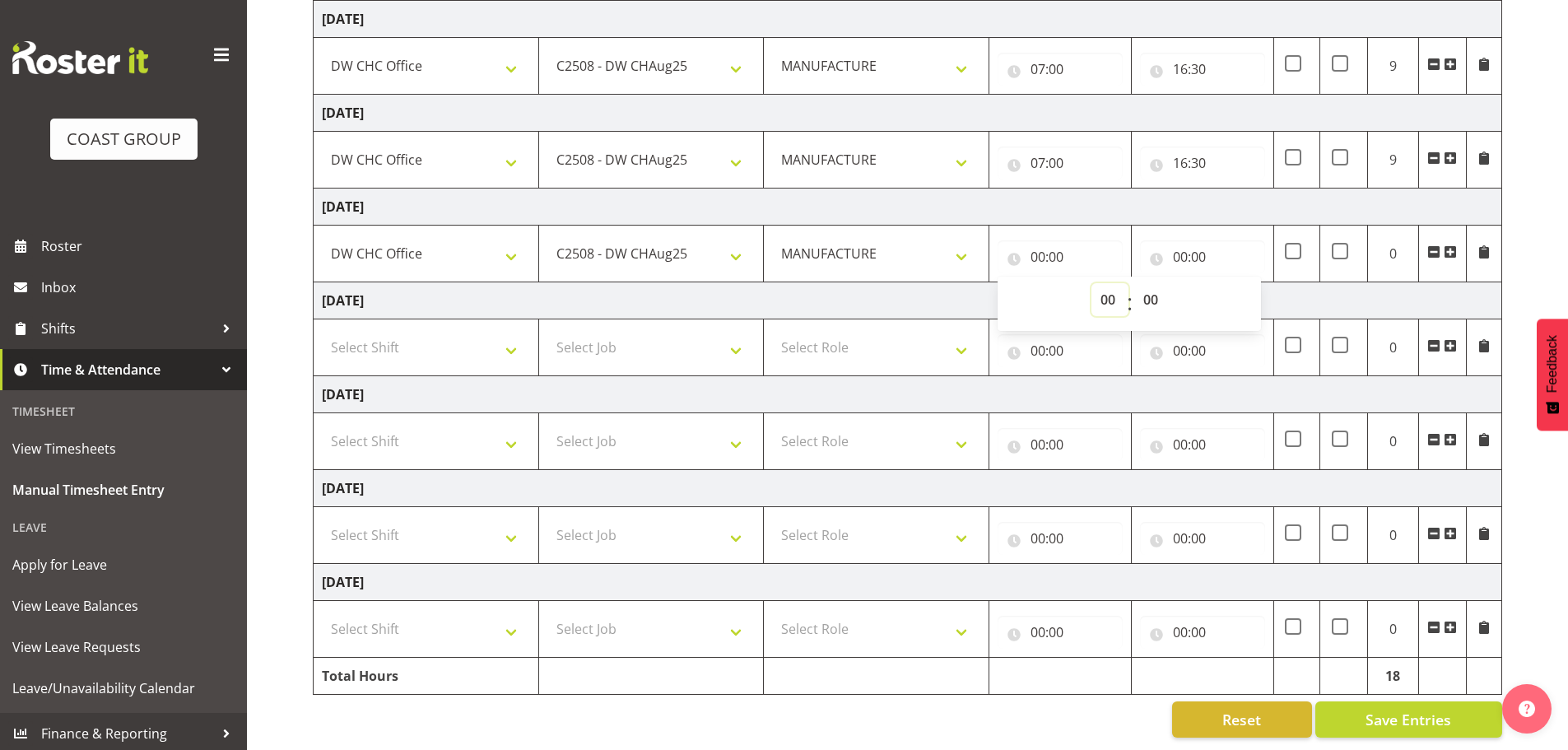
click at [1095, 285] on select "00 01 02 03 04 05 06 07 08 09 10 11 12 13 14 15 16 17 18 19 20 21 22 23" at bounding box center [1109, 299] width 37 height 33
select select "7"
click at [1092, 283] on select "00 01 02 03 04 05 06 07 08 09 10 11 12 13 14 15 16 17 18 19 20 21 22 23" at bounding box center [1109, 299] width 37 height 33
type input "07:00"
click at [1180, 249] on input "00:00" at bounding box center [1202, 257] width 125 height 33
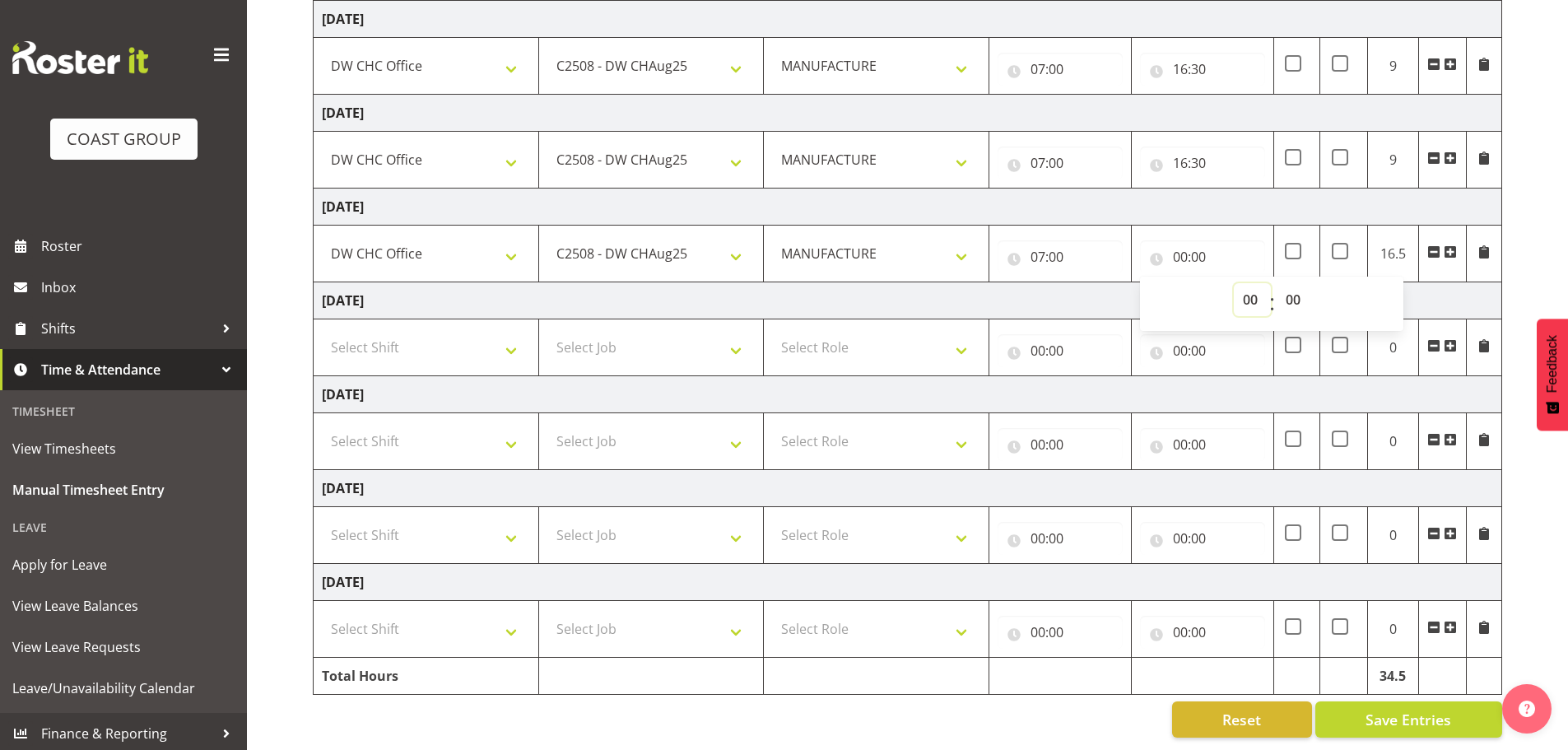
click at [1242, 285] on select "00 01 02 03 04 05 06 07 08 09 10 11 12 13 14 15 16 17 18 19 20 21 22 23" at bounding box center [1251, 299] width 37 height 33
select select "16"
click at [1233, 283] on select "00 01 02 03 04 05 06 07 08 09 10 11 12 13 14 15 16 17 18 19 20 21 22 23" at bounding box center [1251, 299] width 37 height 33
type input "16:00"
click at [1098, 284] on td "Saturday 30th August 2025" at bounding box center [908, 300] width 1189 height 37
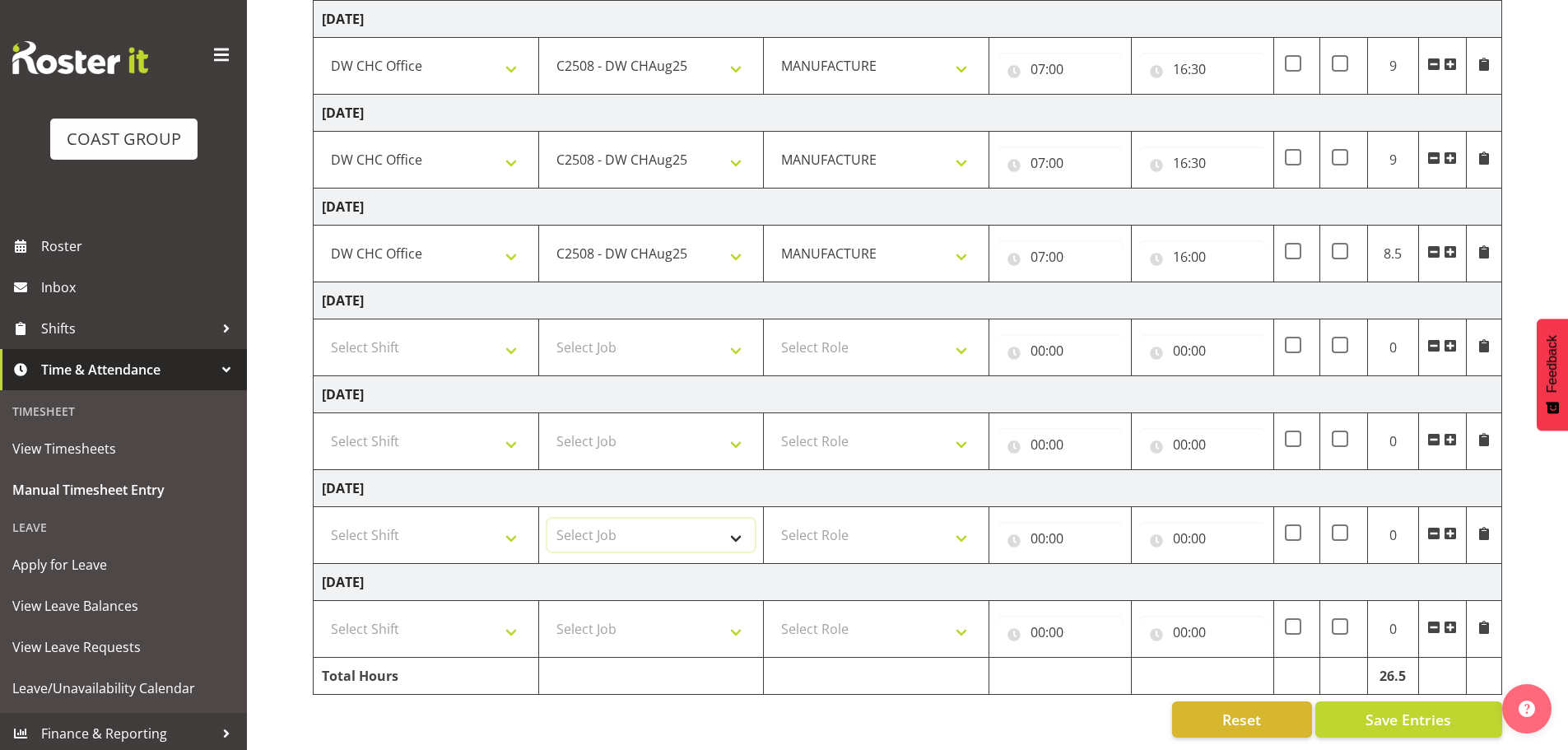
click at [611, 520] on select "Select Job 1 Carlton Events 1 Carlton Hamilton 1 Carlton Wellington 1 EHS WAREH…" at bounding box center [651, 534] width 208 height 33
select select "9477"
click at [547, 518] on select "Select Job 1 Carlton Events 1 Carlton Hamilton 1 Carlton Wellington 1 EHS WAREH…" at bounding box center [651, 534] width 208 height 33
click at [630, 612] on select "Select Job 1 Carlton Events 1 Carlton Hamilton 1 Carlton Wellington 1 EHS WAREH…" at bounding box center [651, 628] width 208 height 33
select select "9477"
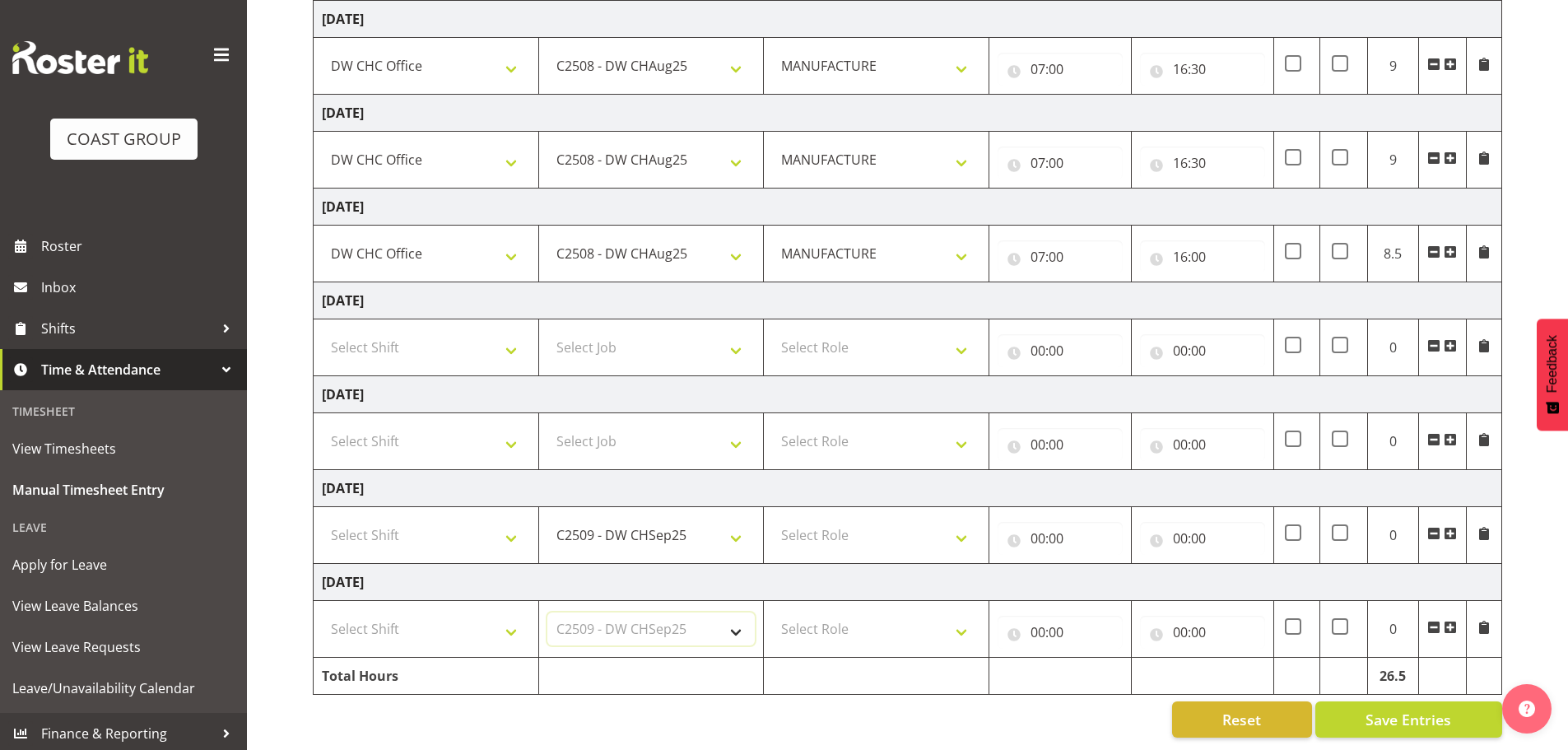
click at [547, 612] on select "Select Job 1 Carlton Events 1 Carlton Hamilton 1 Carlton Wellington 1 EHS WAREH…" at bounding box center [651, 628] width 208 height 33
click at [474, 533] on select "Select Shift CHC SIGN ADMIN (LEAVE ALONE, DONT MAKE INACTIVE) DW CHC ARK WORK D…" at bounding box center [426, 534] width 208 height 33
select select "62215"
click at [322, 518] on select "Select Shift CHC SIGN ADMIN (LEAVE ALONE, DONT MAKE INACTIVE) DW CHC ARK WORK D…" at bounding box center [426, 534] width 208 height 33
click at [458, 635] on td "Select Shift CHC SIGN ADMIN (LEAVE ALONE, DONT MAKE INACTIVE) DW CHC ARK WORK D…" at bounding box center [427, 628] width 226 height 56
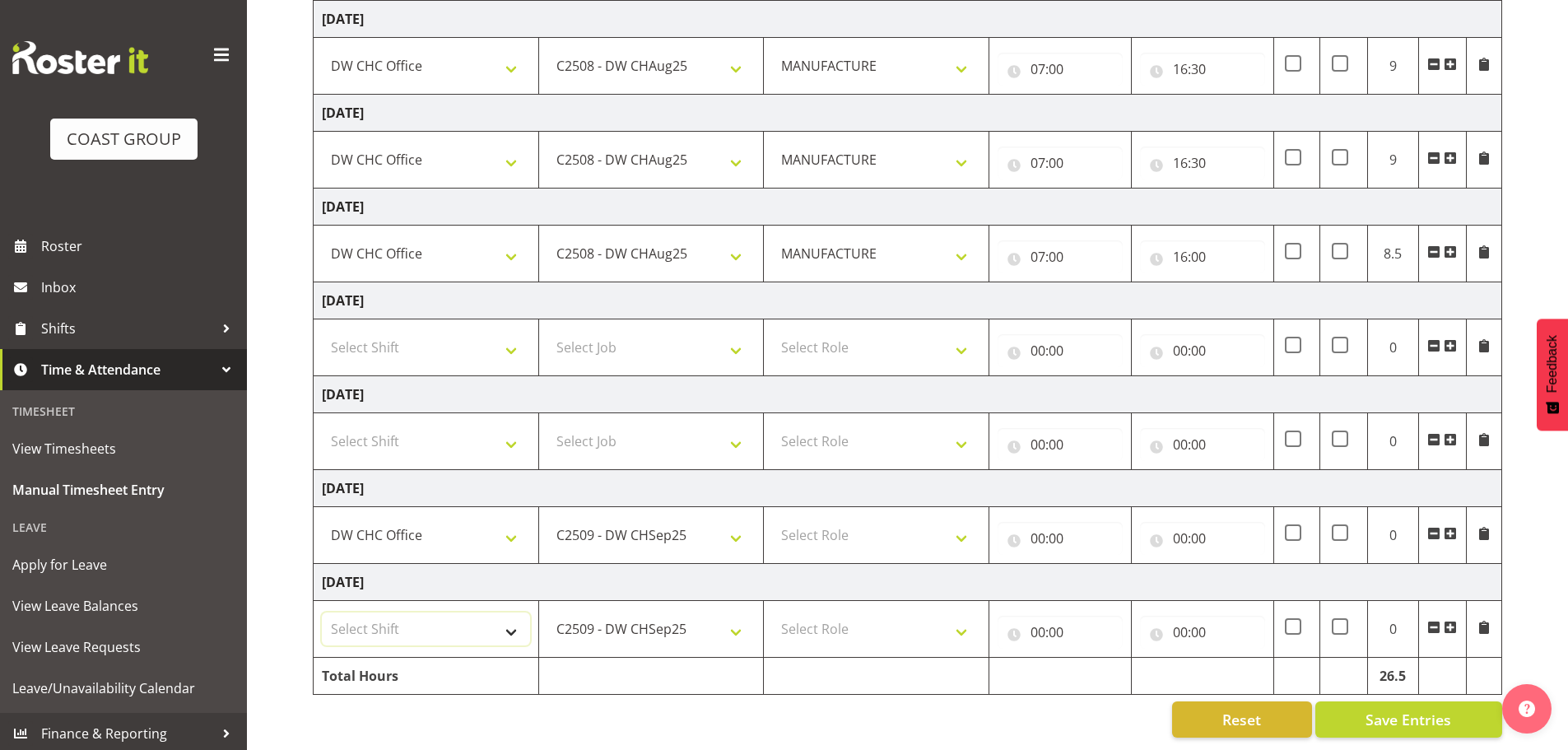
click at [460, 615] on select "Select Shift CHC SIGN ADMIN (LEAVE ALONE, DONT MAKE INACTIVE) DW CHC ARK WORK D…" at bounding box center [426, 628] width 208 height 33
select select "62215"
click at [322, 612] on select "Select Shift CHC SIGN ADMIN (LEAVE ALONE, DONT MAKE INACTIVE) DW CHC ARK WORK D…" at bounding box center [426, 628] width 208 height 33
drag, startPoint x: 800, startPoint y: 519, endPoint x: 810, endPoint y: 521, distance: 10.2
click at [801, 518] on select "Select Role MANUFACTURE Manufacture" at bounding box center [876, 534] width 208 height 33
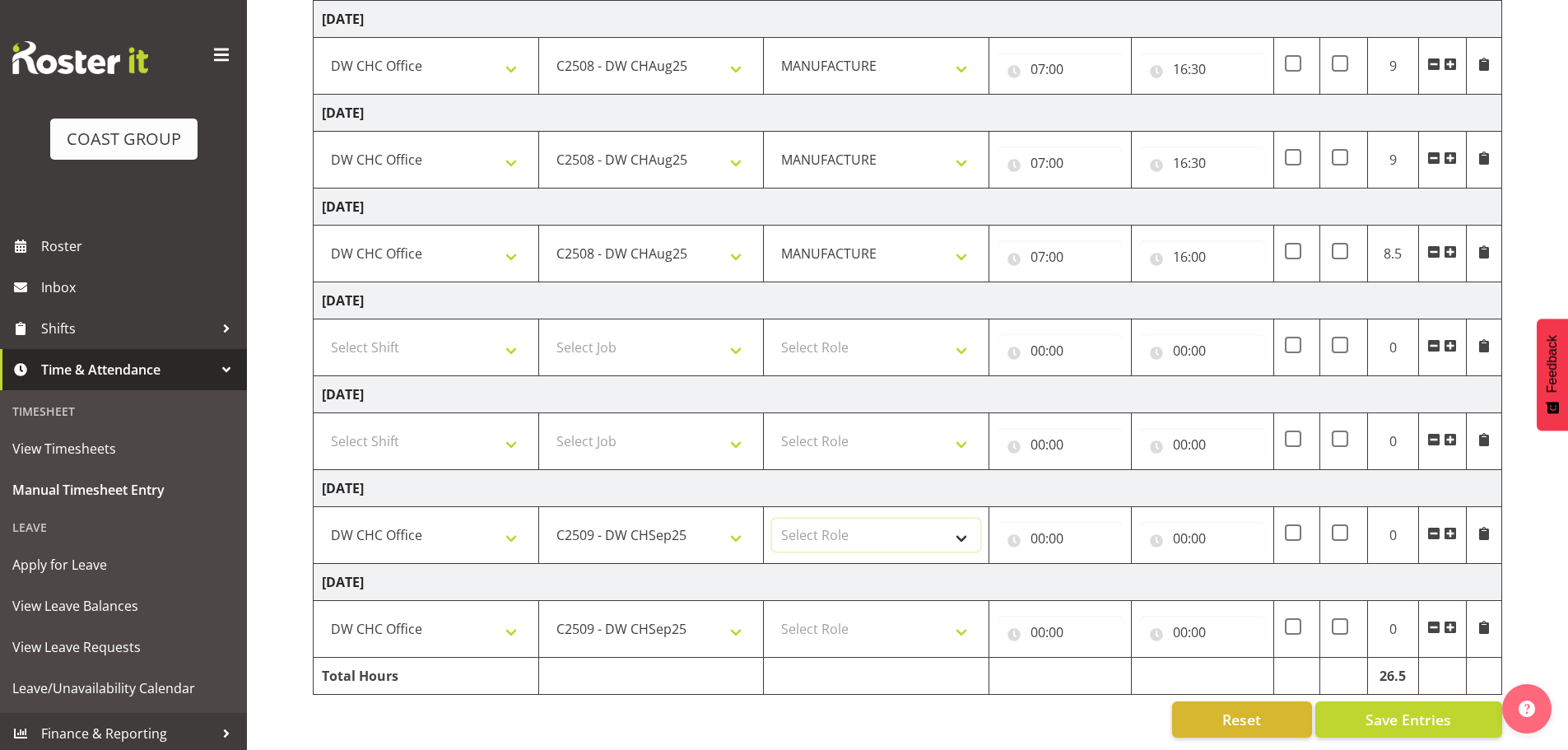
select select "218"
click at [772, 518] on select "Select Role MANUFACTURE Manufacture" at bounding box center [876, 534] width 208 height 33
click at [851, 612] on select "Select Role MANUFACTURE Manufacture" at bounding box center [876, 628] width 208 height 33
select select "218"
click at [772, 612] on select "Select Role MANUFACTURE Manufacture" at bounding box center [876, 628] width 208 height 33
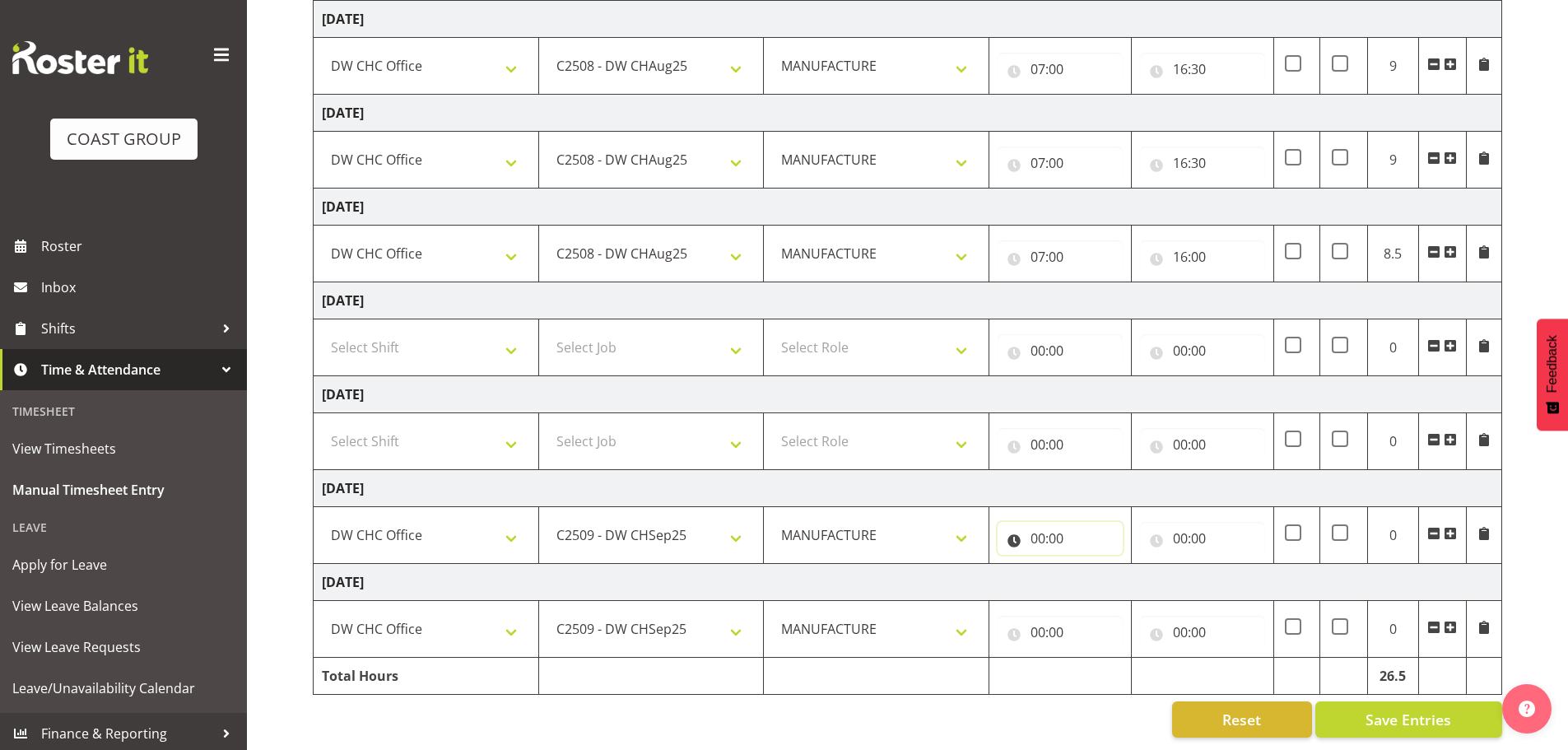
click at [1037, 533] on input "00:00" at bounding box center [1060, 538] width 125 height 33
click at [1112, 566] on select "00 01 02 03 04 05 06 07 08 09 10 11 12 13 14 15 16 17 18 19 20 21 22 23" at bounding box center [1109, 581] width 37 height 33
select select "7"
click at [1092, 565] on select "00 01 02 03 04 05 06 07 08 09 10 11 12 13 14 15 16 17 18 19 20 21 22 23" at bounding box center [1109, 581] width 37 height 33
type input "07:00"
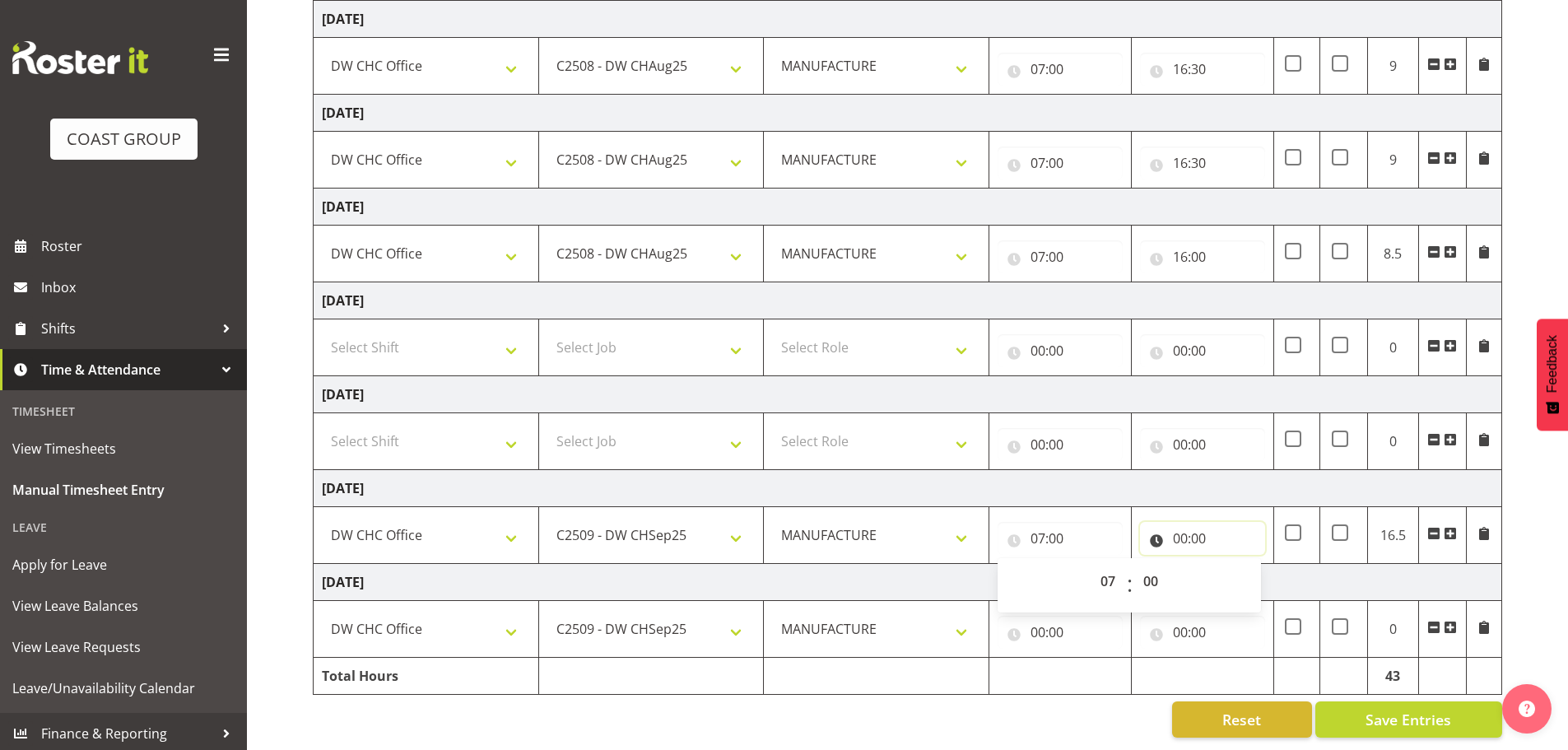
click at [1187, 523] on input "00:00" at bounding box center [1202, 538] width 125 height 33
click at [1236, 565] on select "00 01 02 03 04 05 06 07 08 09 10 11 12 13 14 15 16 17 18 19 20 21 22 23" at bounding box center [1251, 581] width 37 height 33
select select "16"
click at [1233, 565] on select "00 01 02 03 04 05 06 07 08 09 10 11 12 13 14 15 16 17 18 19 20 21 22 23" at bounding box center [1251, 581] width 37 height 33
type input "16:00"
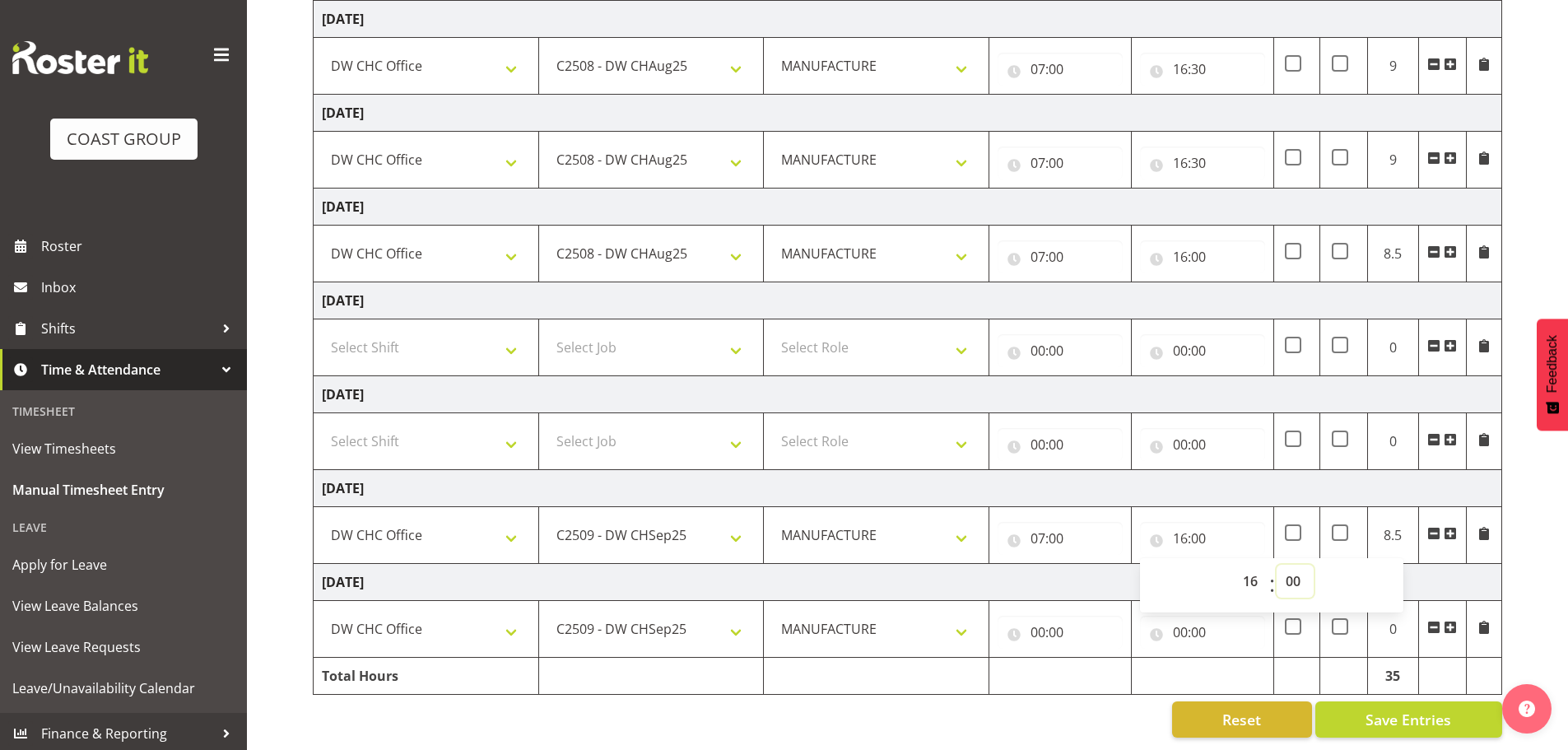
click at [1299, 574] on select "00 01 02 03 04 05 06 07 08 09 10 11 12 13 14 15 16 17 18 19 20 21 22 23 24 25 2…" at bounding box center [1295, 581] width 37 height 33
select select "30"
click at [1277, 565] on select "00 01 02 03 04 05 06 07 08 09 10 11 12 13 14 15 16 17 18 19 20 21 22 23 24 25 2…" at bounding box center [1295, 581] width 37 height 33
type input "16:30"
click at [1054, 630] on input "00:00" at bounding box center [1060, 631] width 125 height 33
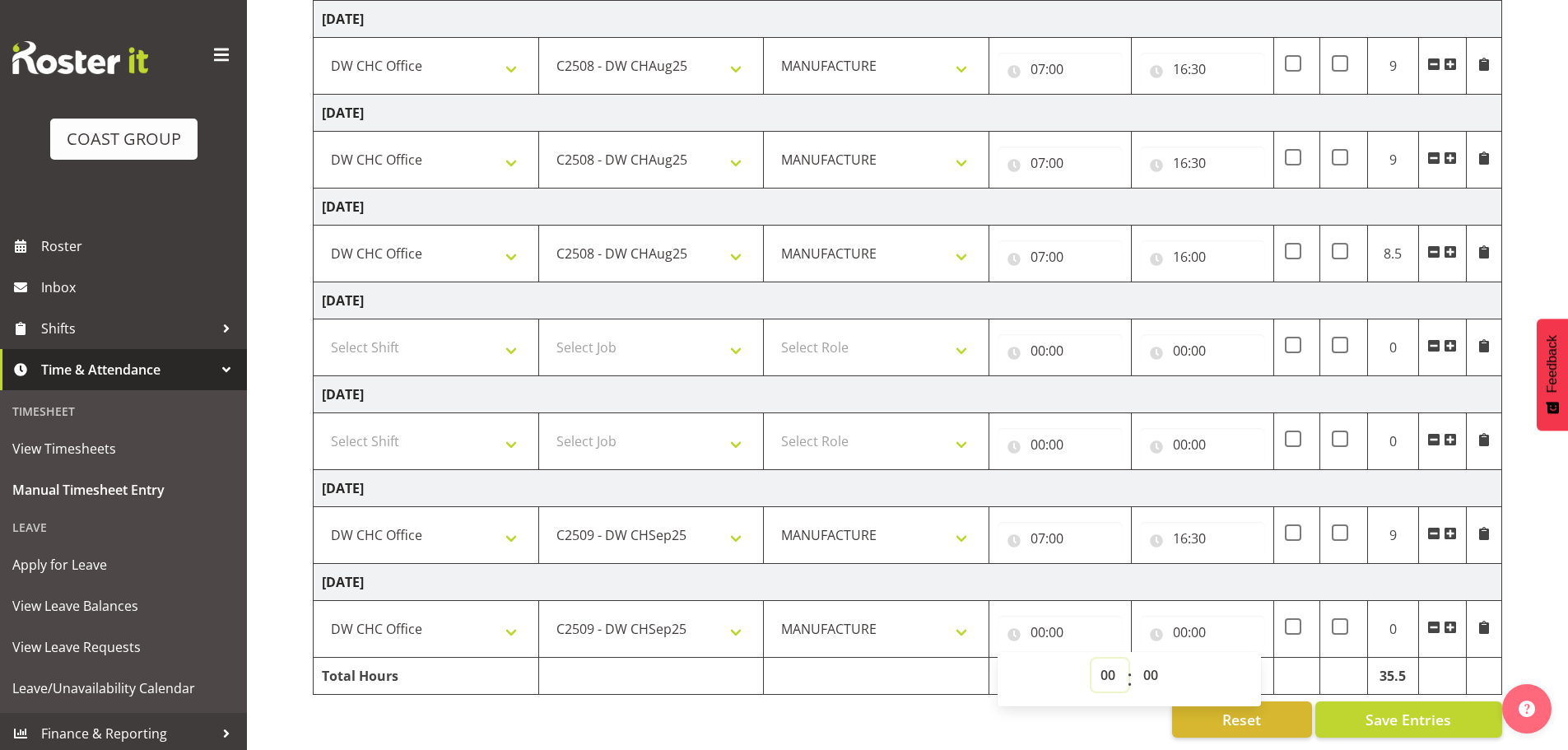
click at [1111, 659] on select "00 01 02 03 04 05 06 07 08 09 10 11 12 13 14 15 16 17 18 19 20 21 22 23" at bounding box center [1109, 675] width 37 height 33
select select "7"
click at [1092, 659] on select "00 01 02 03 04 05 06 07 08 09 10 11 12 13 14 15 16 17 18 19 20 21 22 23" at bounding box center [1109, 675] width 37 height 33
type input "07:00"
click at [1193, 615] on input "00:00" at bounding box center [1202, 631] width 125 height 33
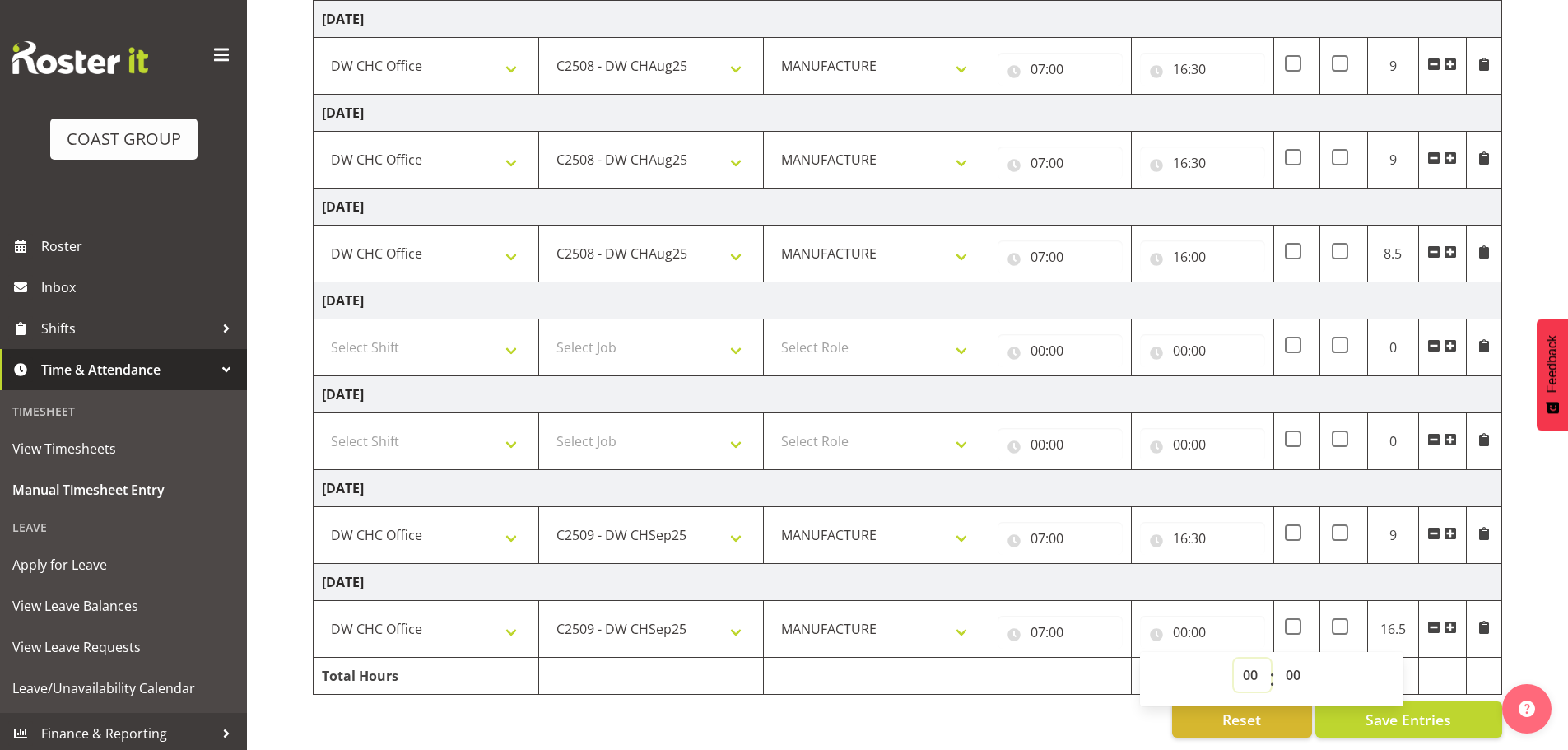
click at [1247, 661] on select "00 01 02 03 04 05 06 07 08 09 10 11 12 13 14 15 16 17 18 19 20 21 22 23" at bounding box center [1251, 675] width 37 height 33
select select "16"
click at [1233, 659] on select "00 01 02 03 04 05 06 07 08 09 10 11 12 13 14 15 16 17 18 19 20 21 22 23" at bounding box center [1251, 675] width 37 height 33
type input "16:00"
click at [1306, 663] on select "00 01 02 03 04 05 06 07 08 09 10 11 12 13 14 15 16 17 18 19 20 21 22 23 24 25 2…" at bounding box center [1295, 675] width 37 height 33
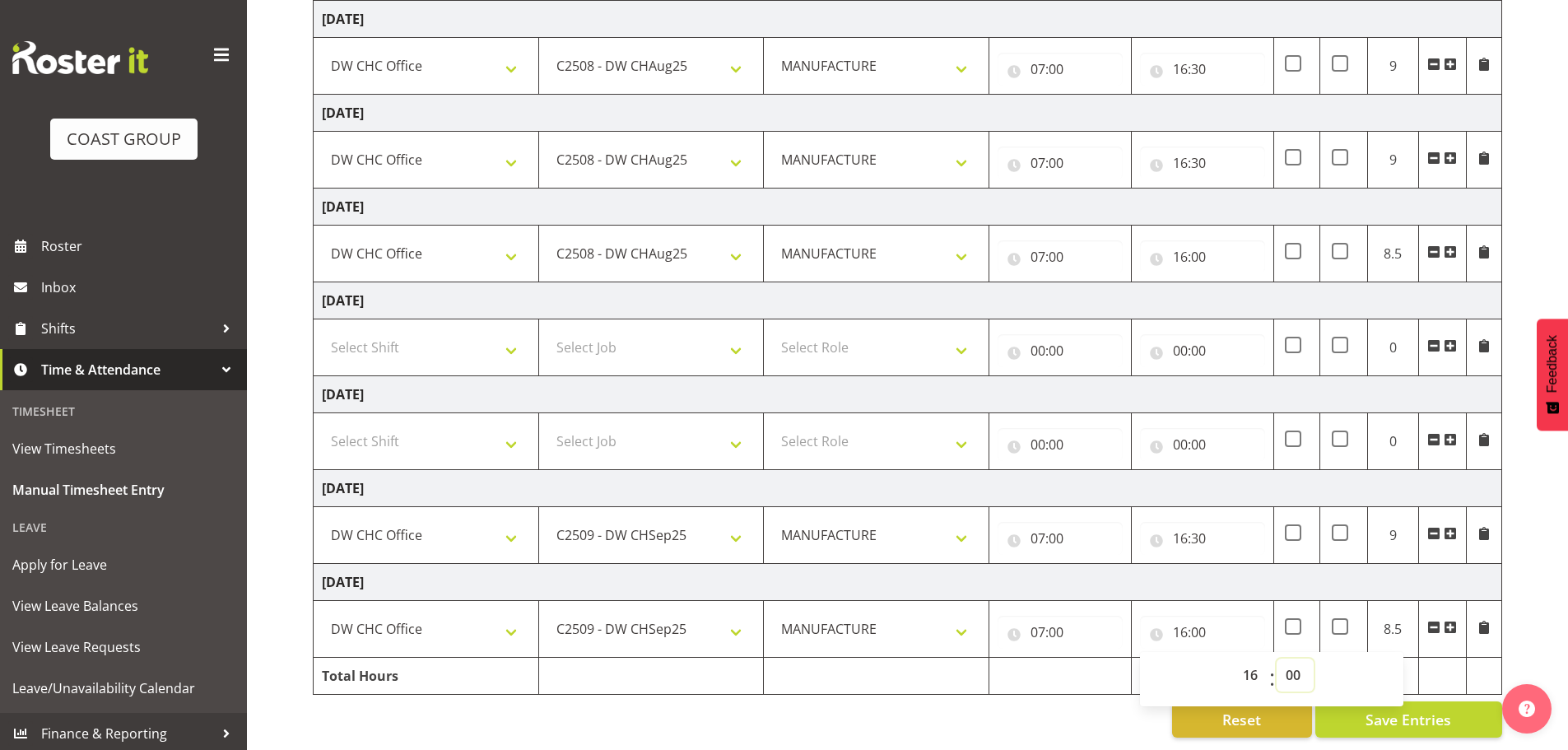
select select "30"
click at [1277, 659] on select "00 01 02 03 04 05 06 07 08 09 10 11 12 13 14 15 16 17 18 19 20 21 22 23 24 25 2…" at bounding box center [1295, 675] width 37 height 33
type input "16:30"
click at [1245, 549] on td "16:30 00 01 02 03 04 05 06 07 08 09 10 11 12 13 14 15 16 17 18 19 20 21 22 23 :…" at bounding box center [1202, 535] width 143 height 56
click at [1335, 701] on button "Save Entries" at bounding box center [1409, 719] width 187 height 37
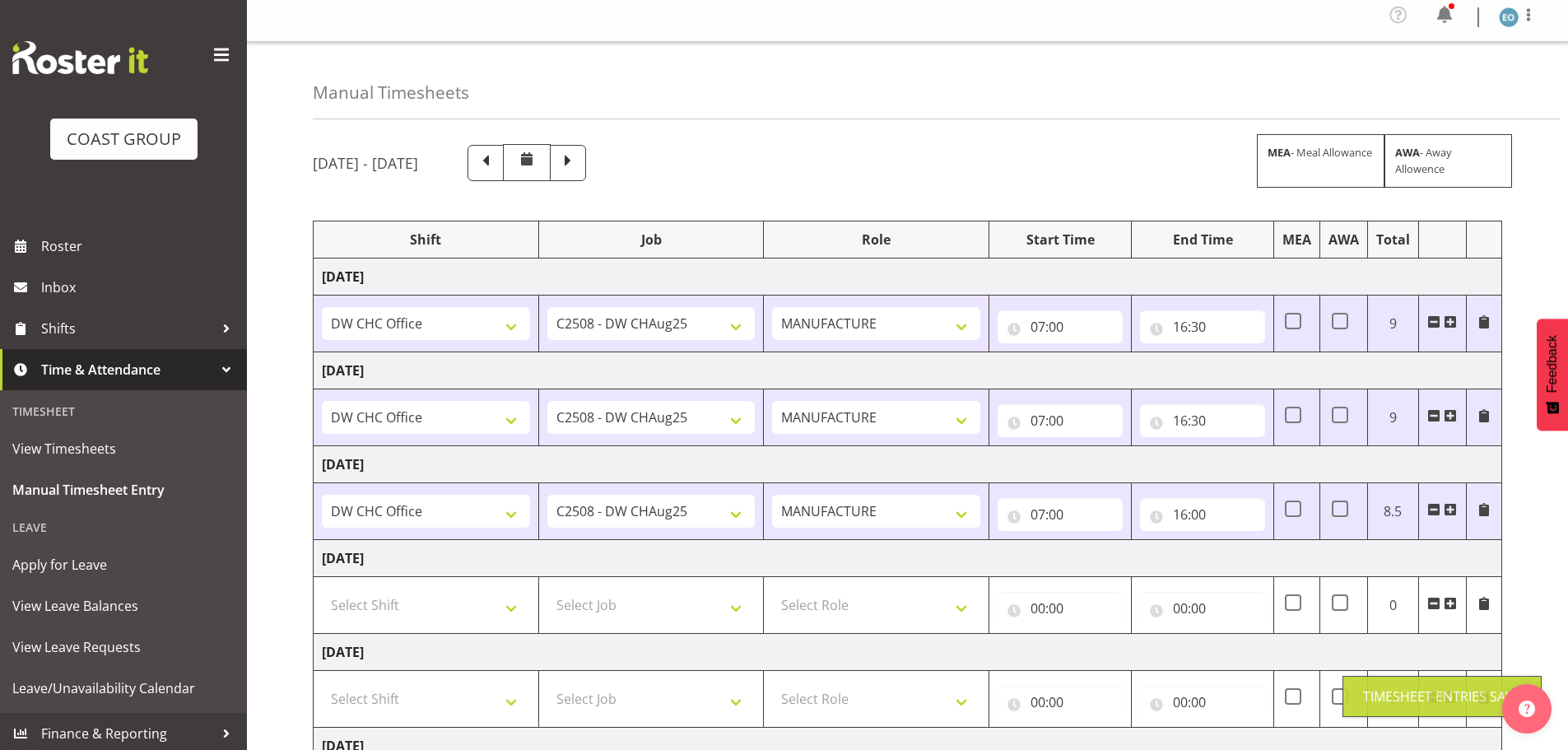
scroll to position [0, 0]
